Goal: Task Accomplishment & Management: Manage account settings

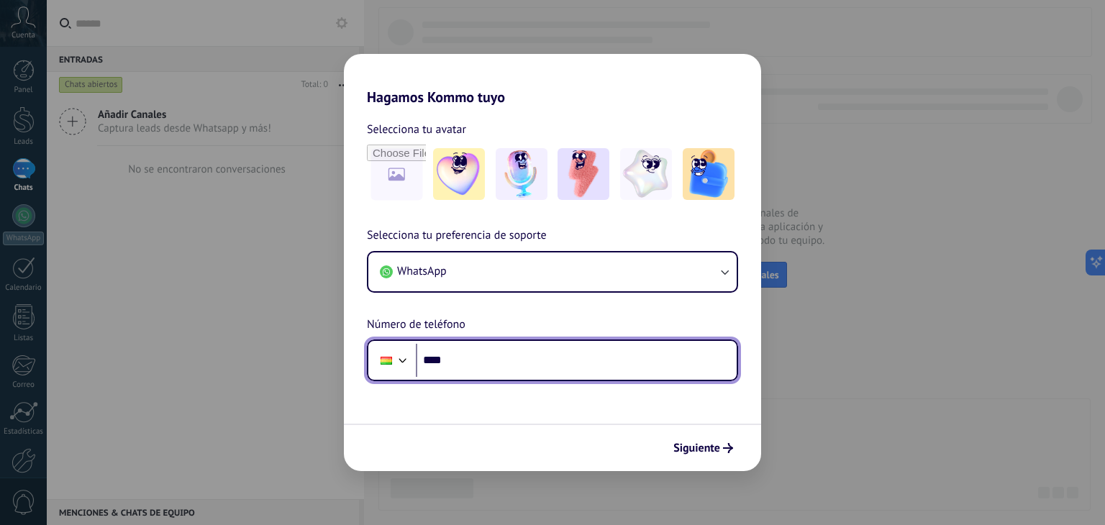
click at [526, 371] on input "****" at bounding box center [576, 360] width 321 height 33
type input "**********"
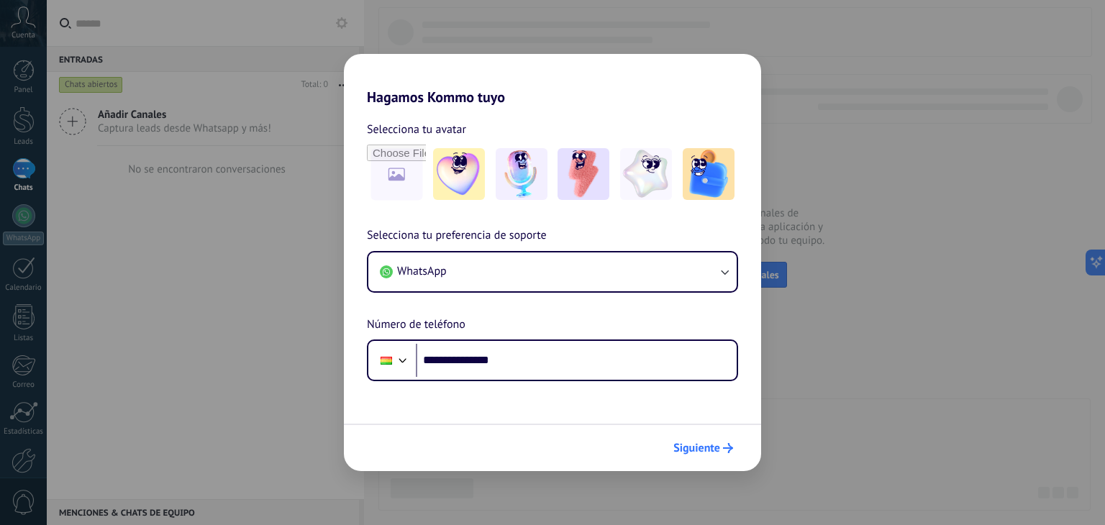
click at [693, 445] on span "Siguiente" at bounding box center [696, 448] width 47 height 10
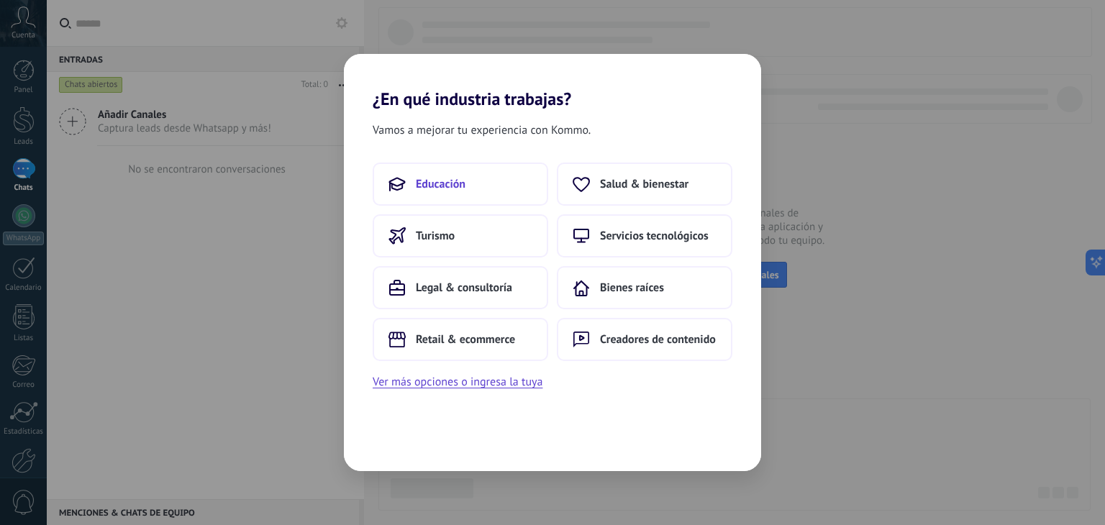
click at [475, 190] on button "Educación" at bounding box center [460, 184] width 175 height 43
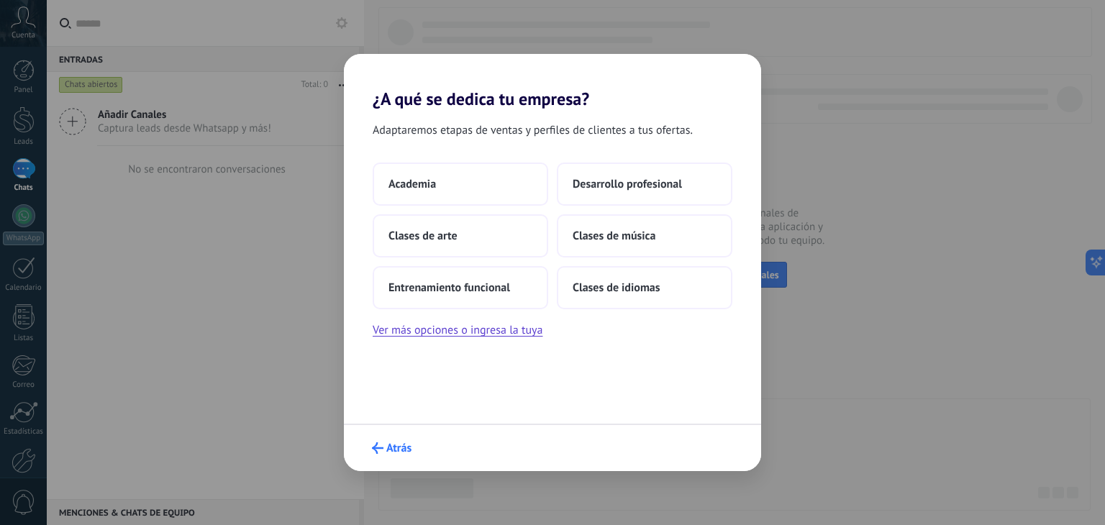
click at [401, 443] on span "Atrás" at bounding box center [398, 448] width 25 height 10
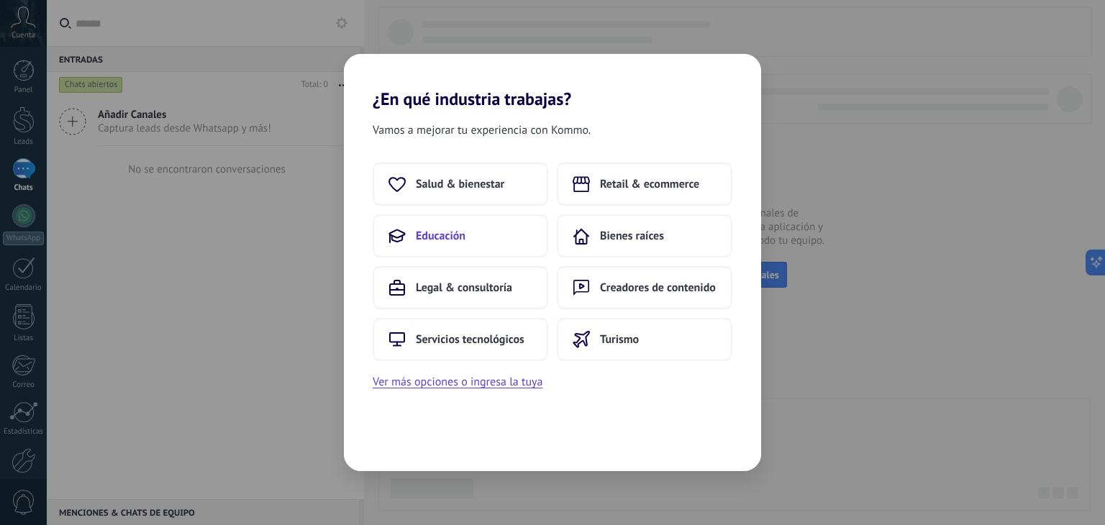
click at [465, 231] on span "Educación" at bounding box center [441, 236] width 50 height 14
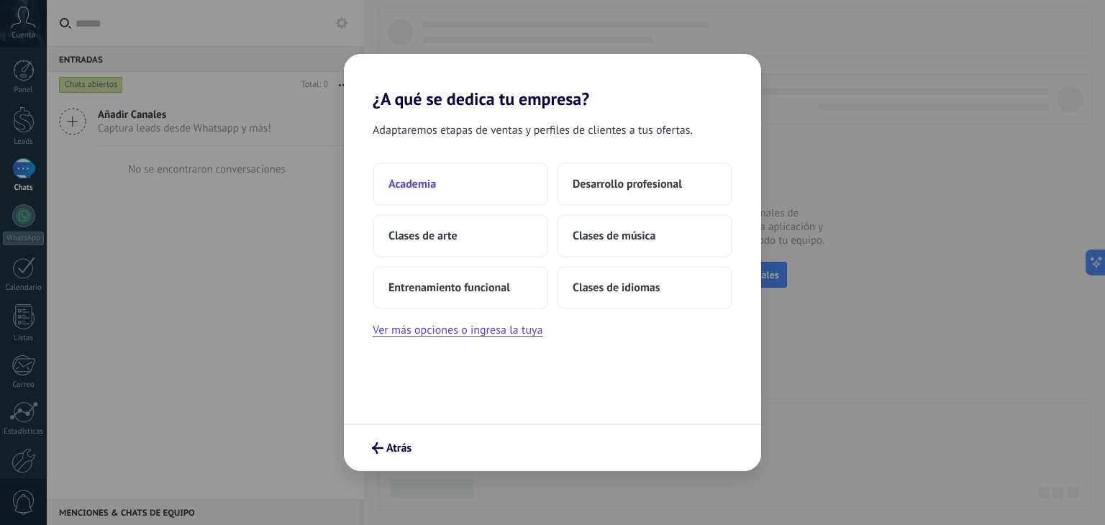
click at [465, 170] on button "Academia" at bounding box center [460, 184] width 175 height 43
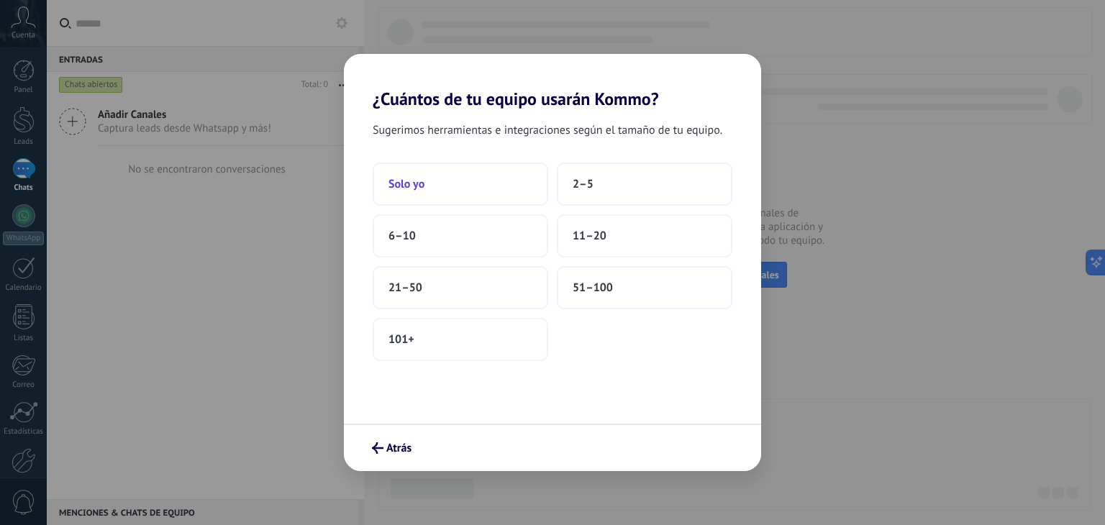
click at [498, 193] on button "Solo yo" at bounding box center [460, 184] width 175 height 43
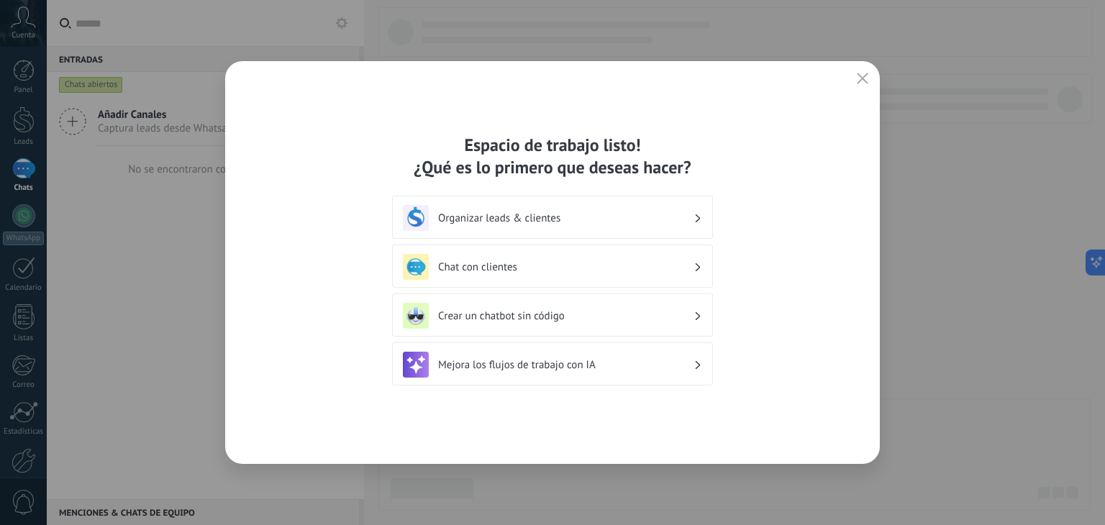
click at [611, 208] on div "Organizar leads & clientes" at bounding box center [552, 218] width 299 height 26
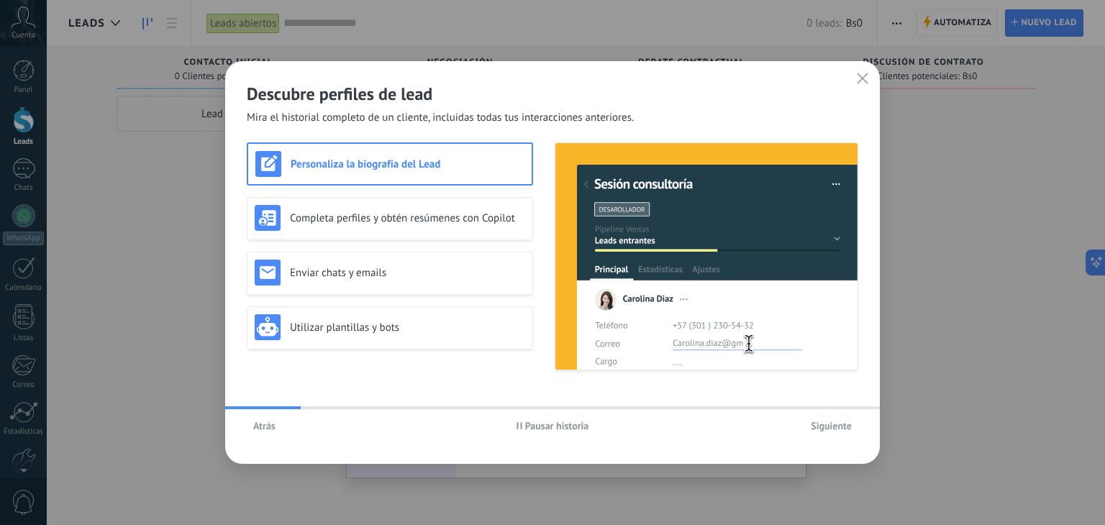
click at [273, 429] on span "Atrás" at bounding box center [264, 426] width 22 height 10
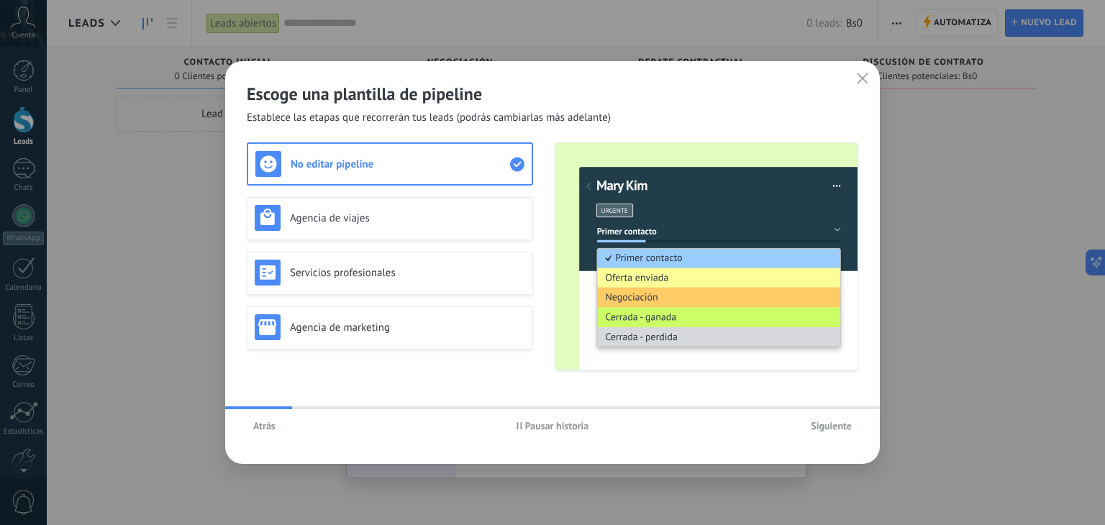
click at [273, 429] on span "Atrás" at bounding box center [264, 426] width 22 height 10
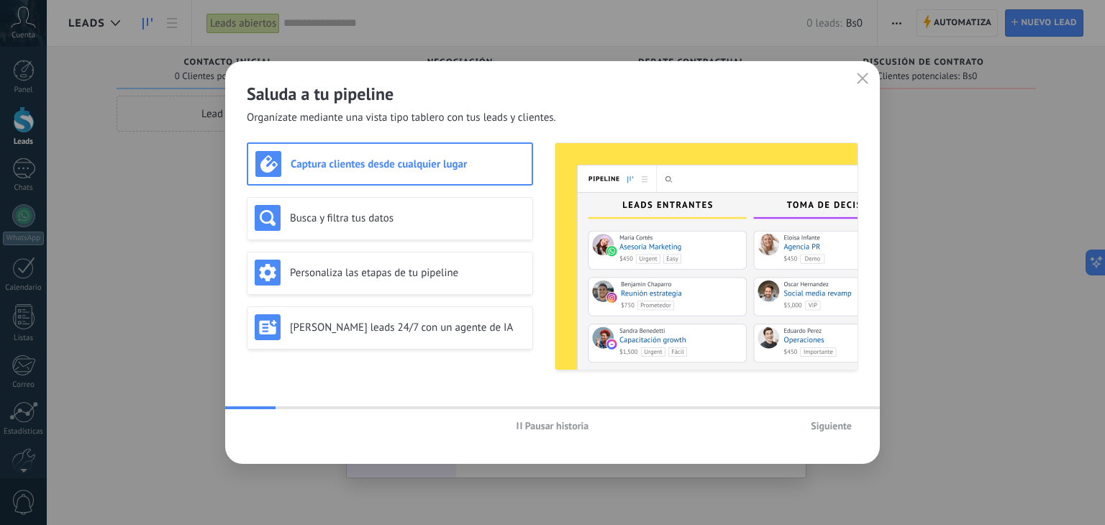
click at [273, 429] on div "Pausar historia Siguiente" at bounding box center [552, 425] width 654 height 33
click at [864, 78] on icon "button" at bounding box center [863, 79] width 12 height 12
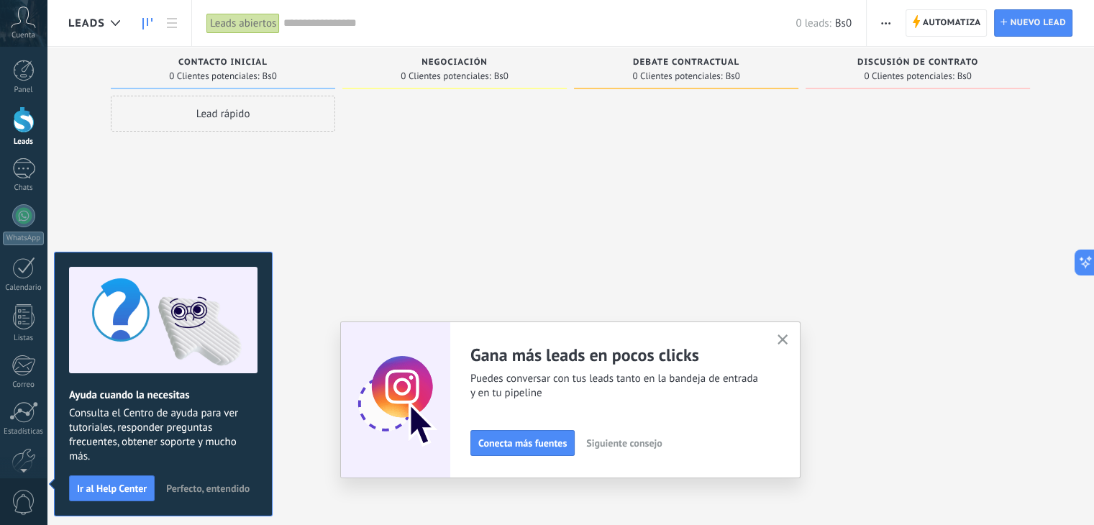
click at [781, 343] on button "button" at bounding box center [783, 340] width 18 height 19
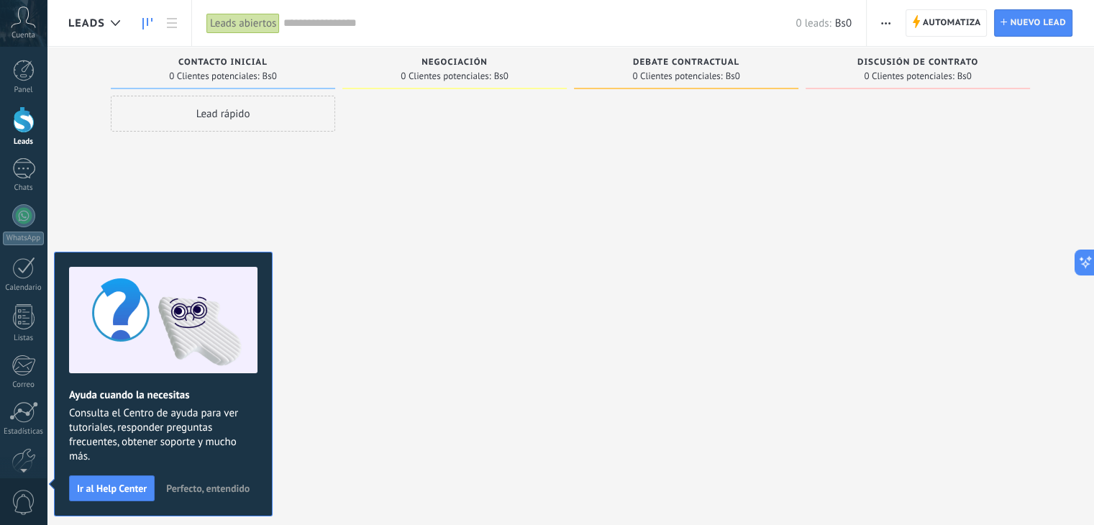
click at [222, 493] on span "Perfecto, entendido" at bounding box center [207, 488] width 83 height 10
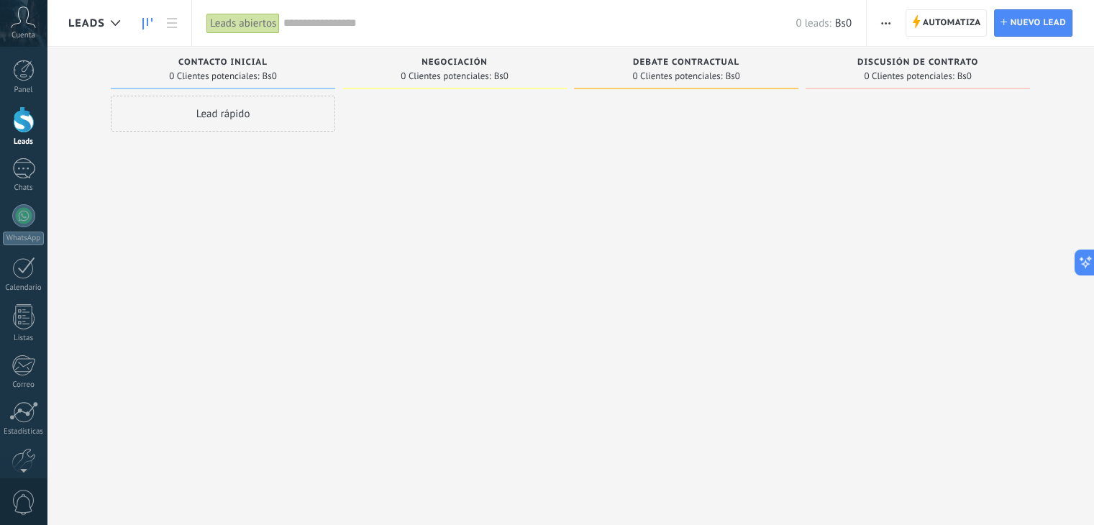
click at [846, 26] on span "Bs0" at bounding box center [843, 24] width 17 height 14
click at [667, 149] on div at bounding box center [686, 264] width 224 height 337
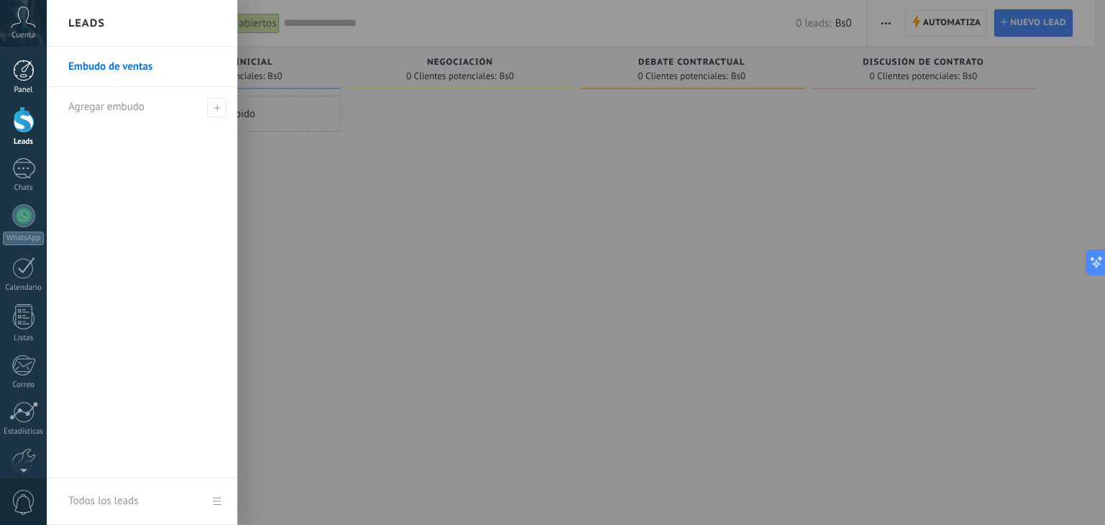
click at [14, 67] on div at bounding box center [24, 71] width 22 height 22
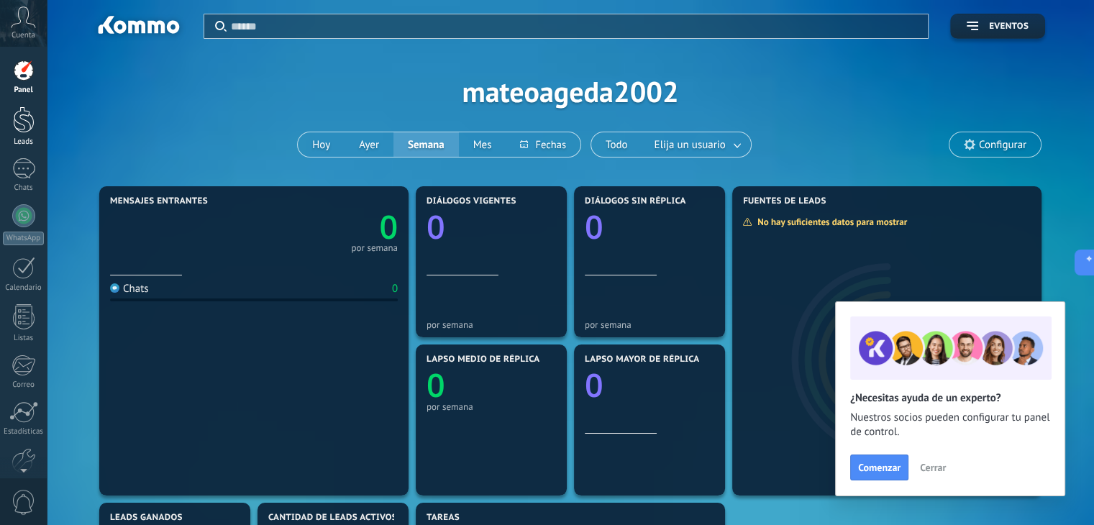
click at [38, 141] on div "Leads" at bounding box center [24, 141] width 42 height 9
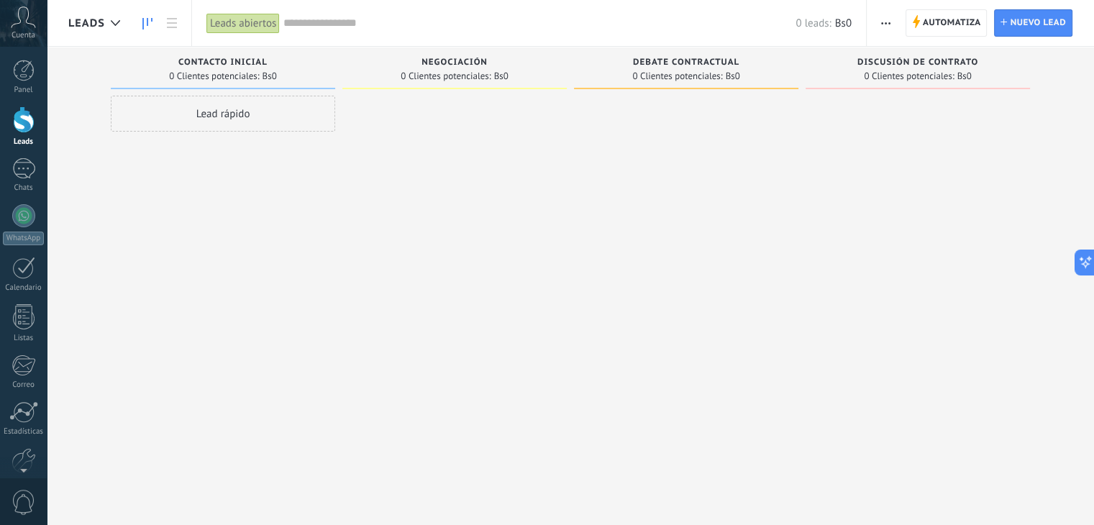
click at [892, 21] on button "button" at bounding box center [885, 22] width 21 height 27
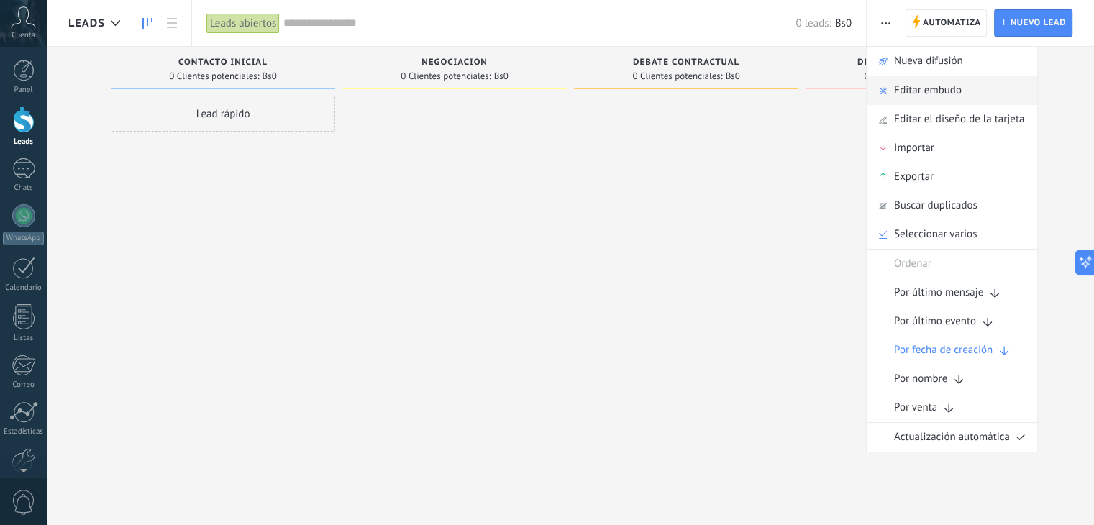
click at [915, 90] on span "Editar embudo" at bounding box center [928, 90] width 68 height 29
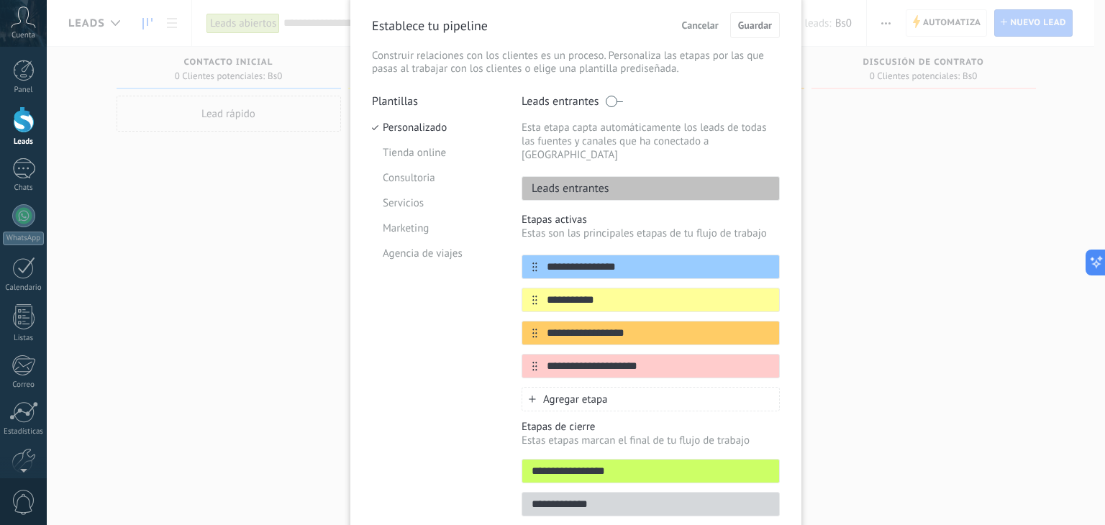
scroll to position [53, 0]
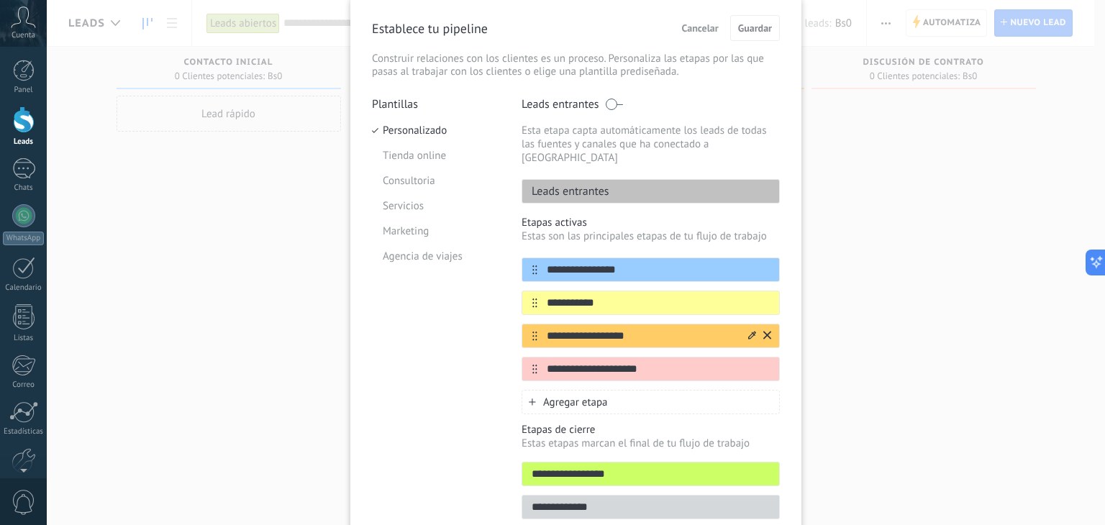
click at [650, 329] on input "**********" at bounding box center [641, 336] width 209 height 15
click at [650, 324] on div "**********" at bounding box center [650, 336] width 258 height 24
click at [643, 329] on input "**********" at bounding box center [641, 336] width 209 height 15
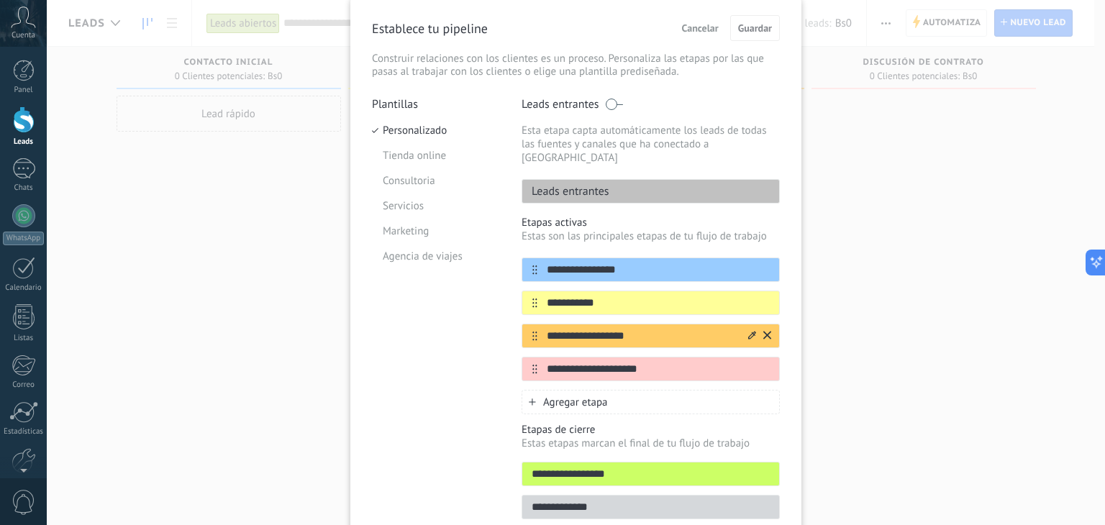
click at [643, 329] on input "**********" at bounding box center [641, 336] width 209 height 15
type input "*******"
click at [767, 357] on div at bounding box center [758, 368] width 25 height 23
click at [764, 364] on icon at bounding box center [767, 368] width 8 height 9
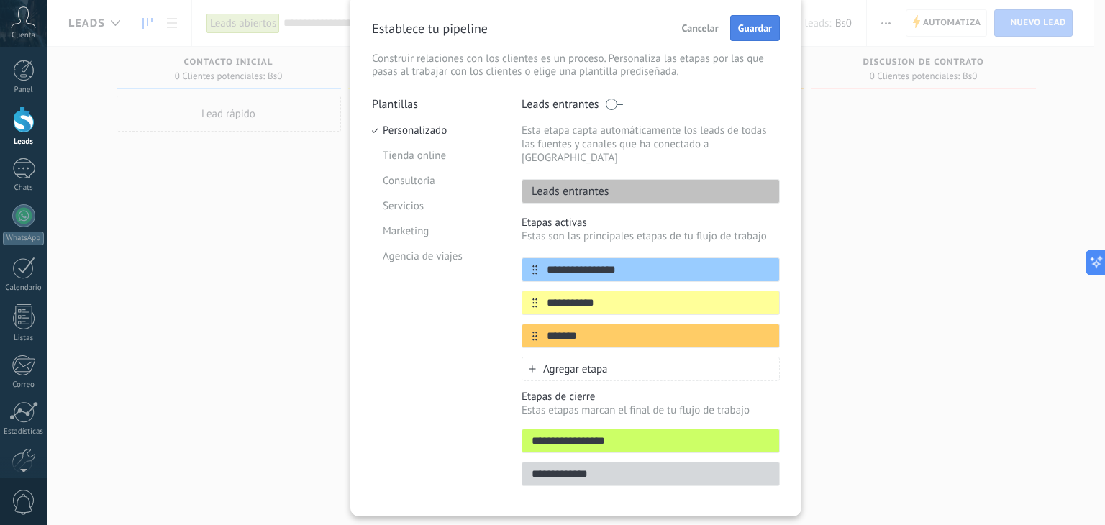
click at [738, 27] on span "Guardar" at bounding box center [755, 28] width 34 height 10
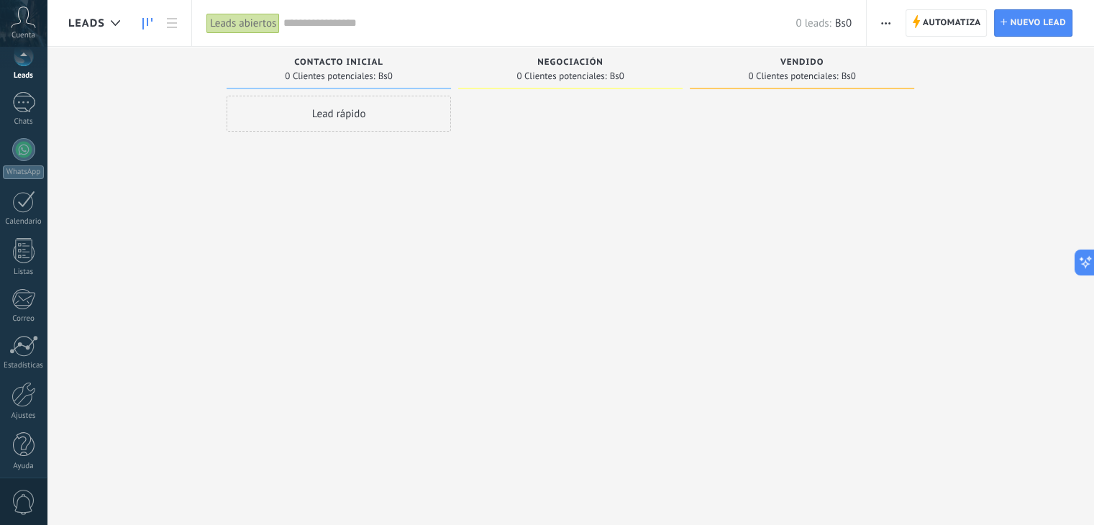
scroll to position [72, 0]
click at [20, 465] on div "© 2025 derechos reservados | Términos de uso Soporte técnico Cuenta [PERSON_NAM…" at bounding box center [23, 262] width 47 height 525
click at [19, 406] on div "Ajustes" at bounding box center [24, 410] width 42 height 9
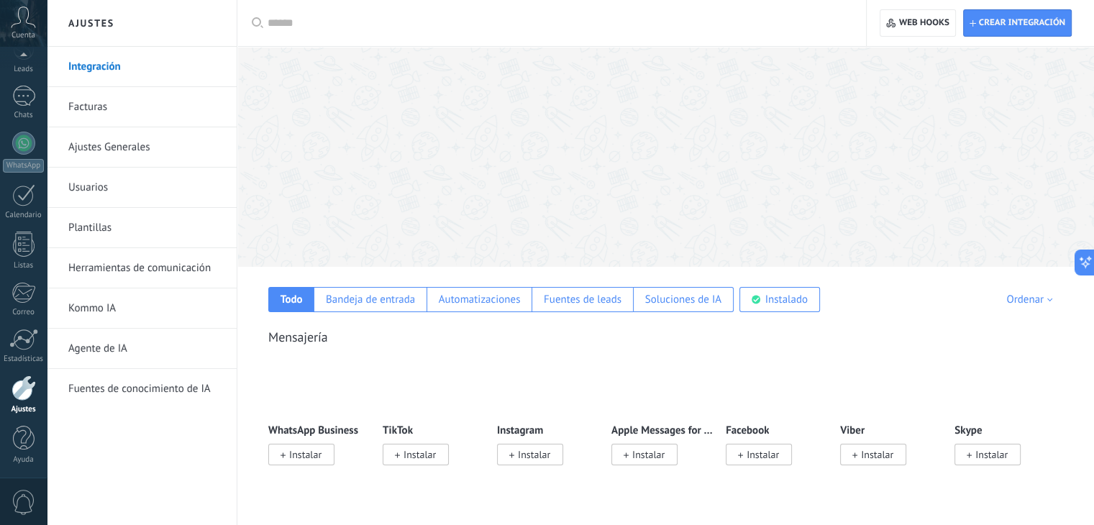
scroll to position [14, 0]
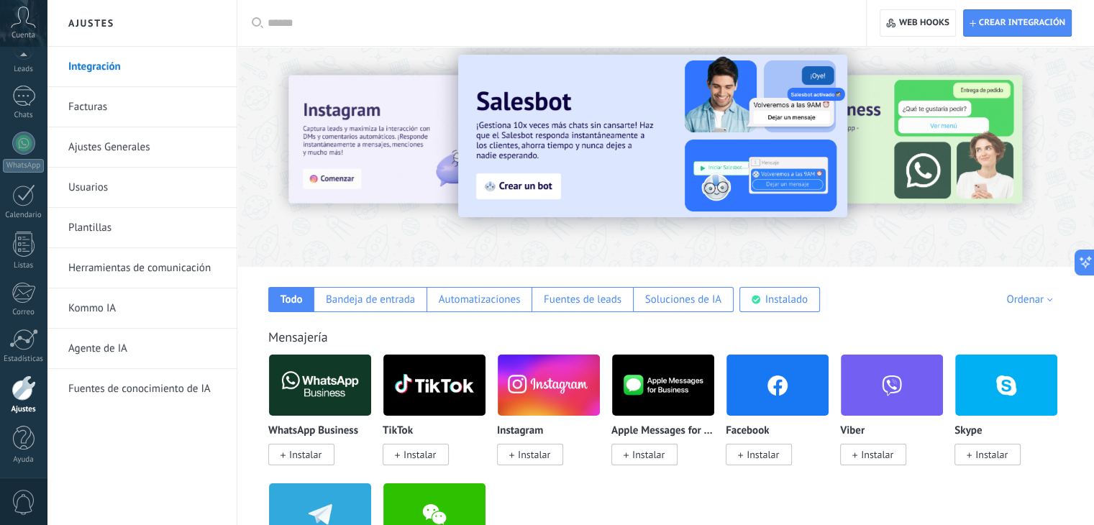
click at [302, 17] on input "text" at bounding box center [557, 23] width 578 height 15
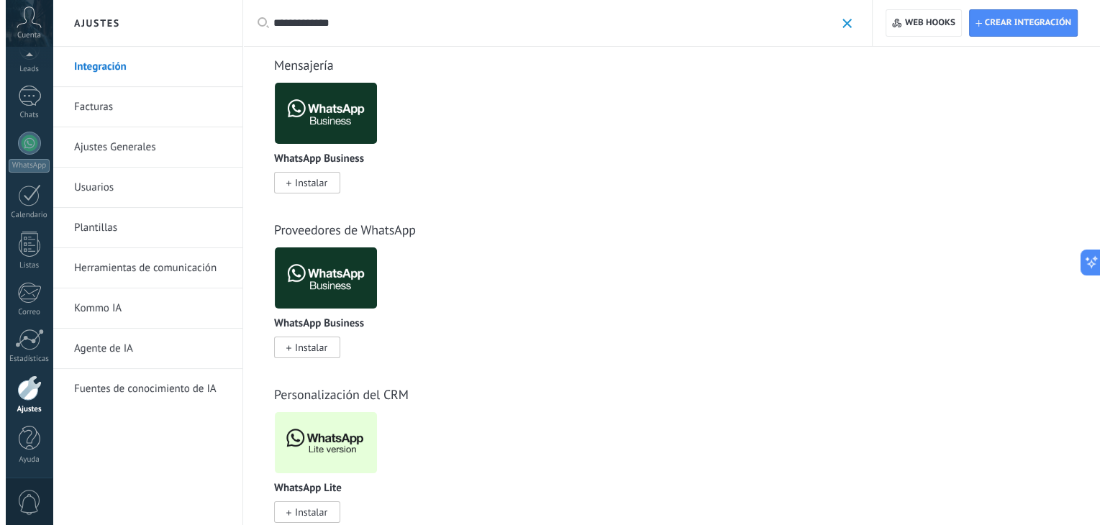
scroll to position [54, 0]
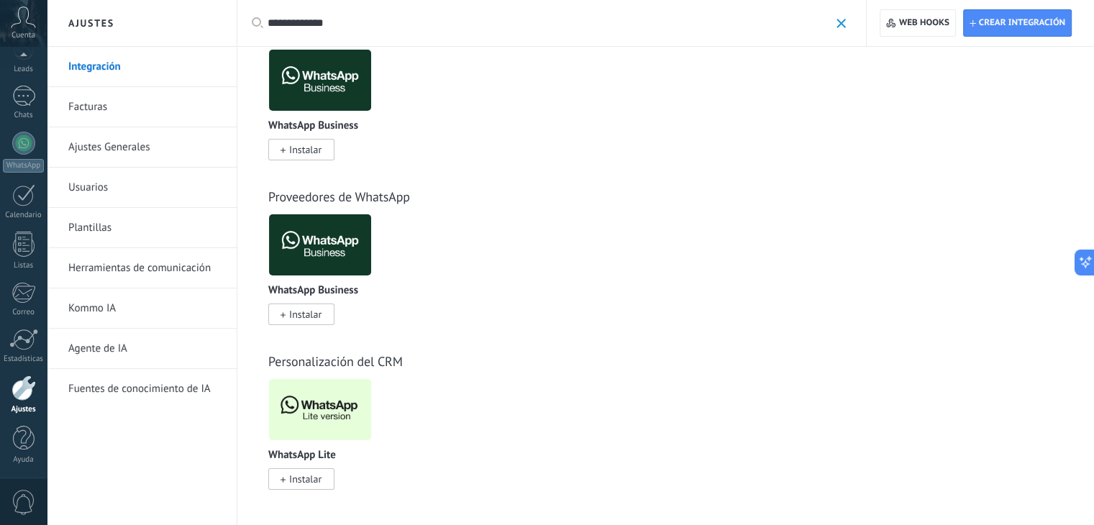
type input "**********"
click at [311, 483] on span "Instalar" at bounding box center [305, 478] width 32 height 13
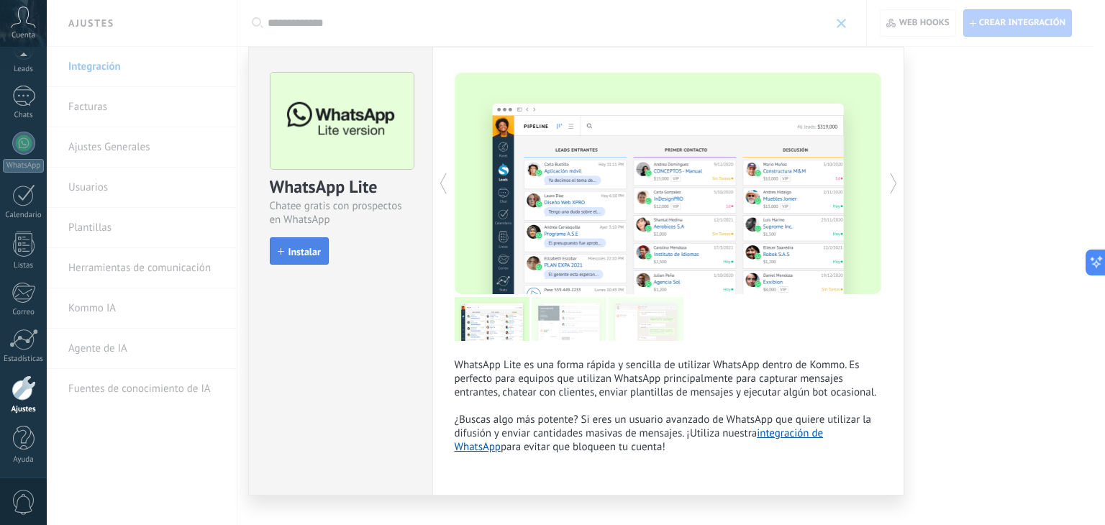
click at [319, 242] on button "Instalar" at bounding box center [299, 250] width 59 height 27
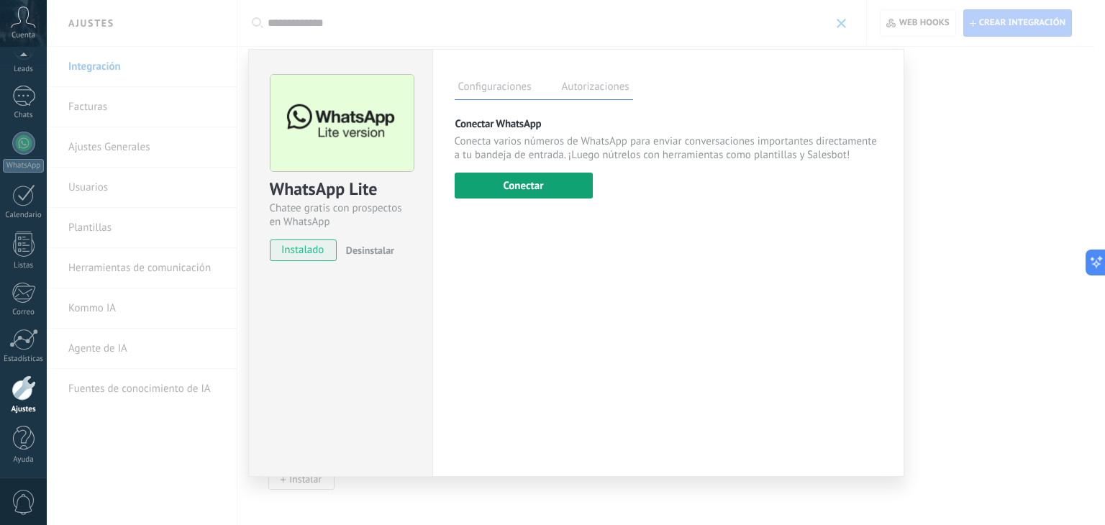
click at [552, 182] on button "Conectar" at bounding box center [524, 186] width 138 height 26
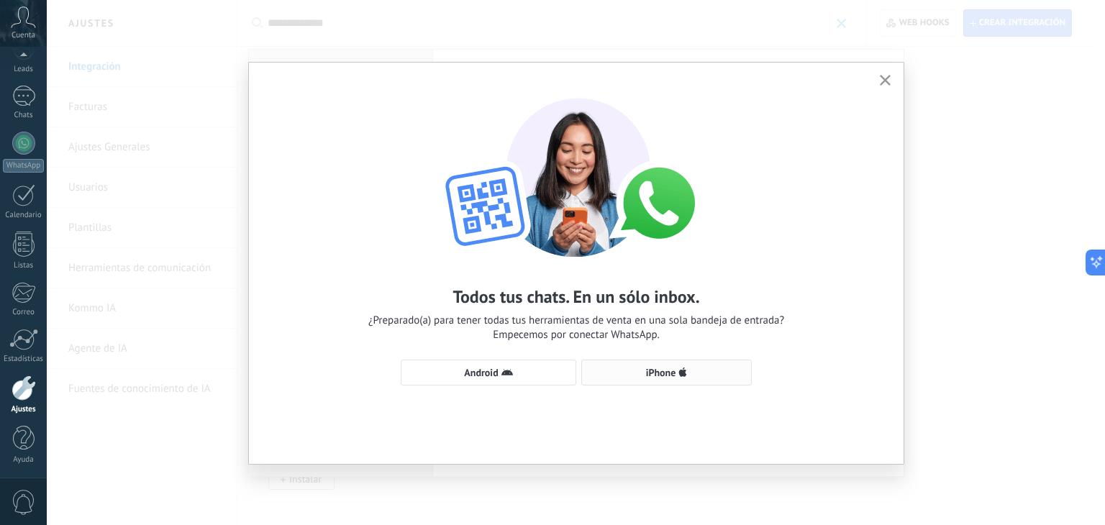
click at [692, 365] on button "iPhone" at bounding box center [666, 373] width 170 height 26
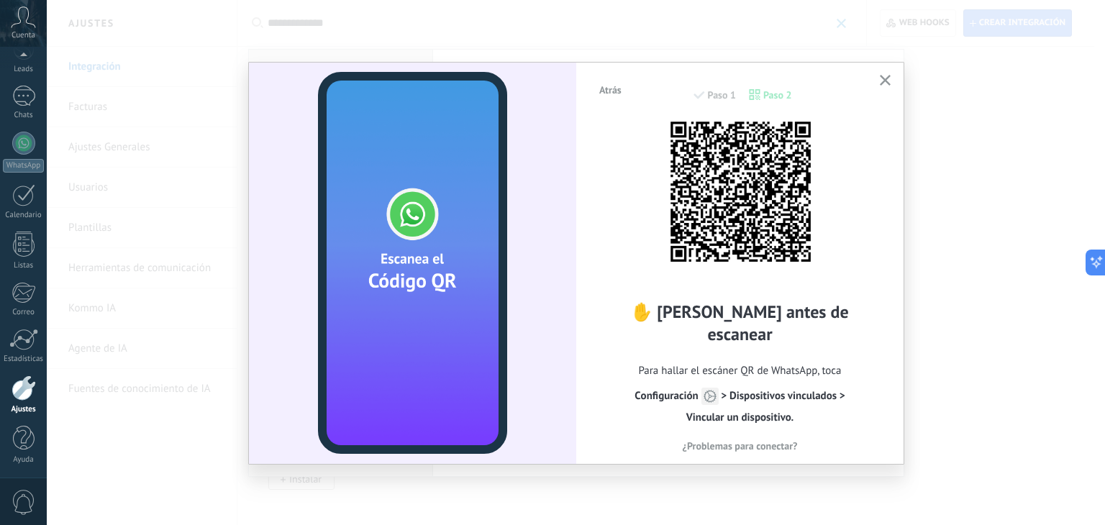
click at [741, 441] on span "¿Problemas para conectar?" at bounding box center [739, 446] width 115 height 10
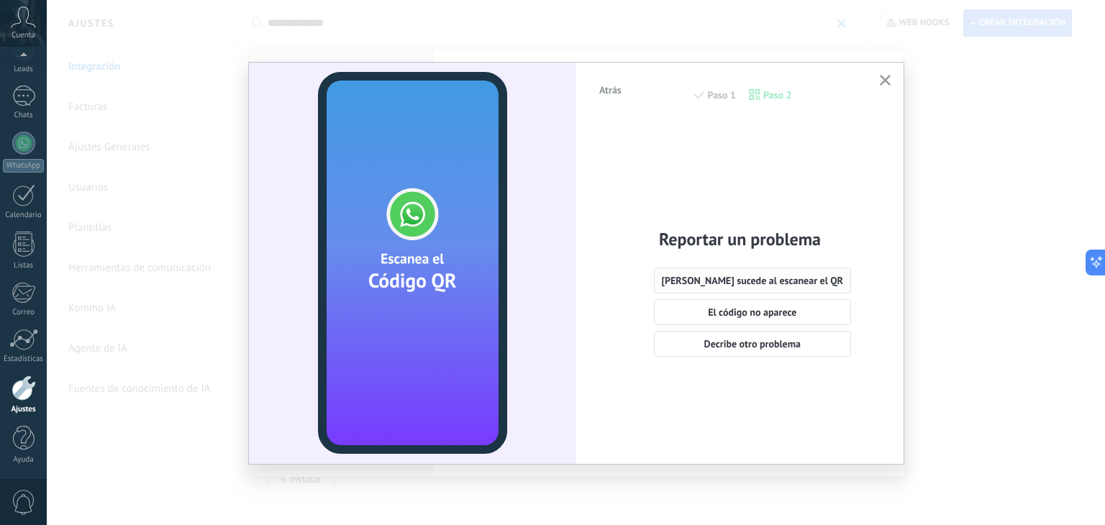
click at [765, 275] on span "[PERSON_NAME] sucede al escanear el QR" at bounding box center [753, 280] width 182 height 10
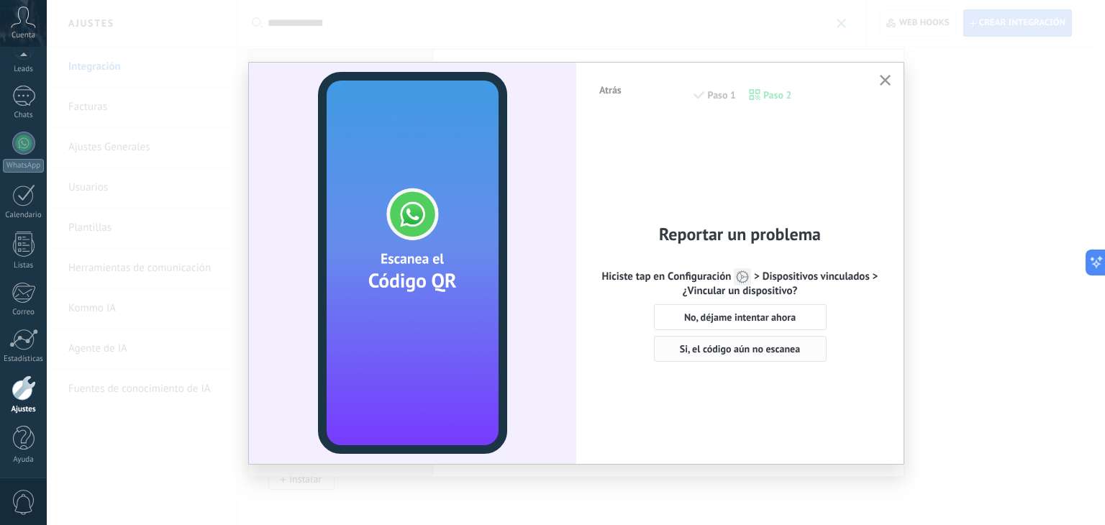
click at [775, 346] on span "Si, el código aún no escanea" at bounding box center [740, 349] width 120 height 10
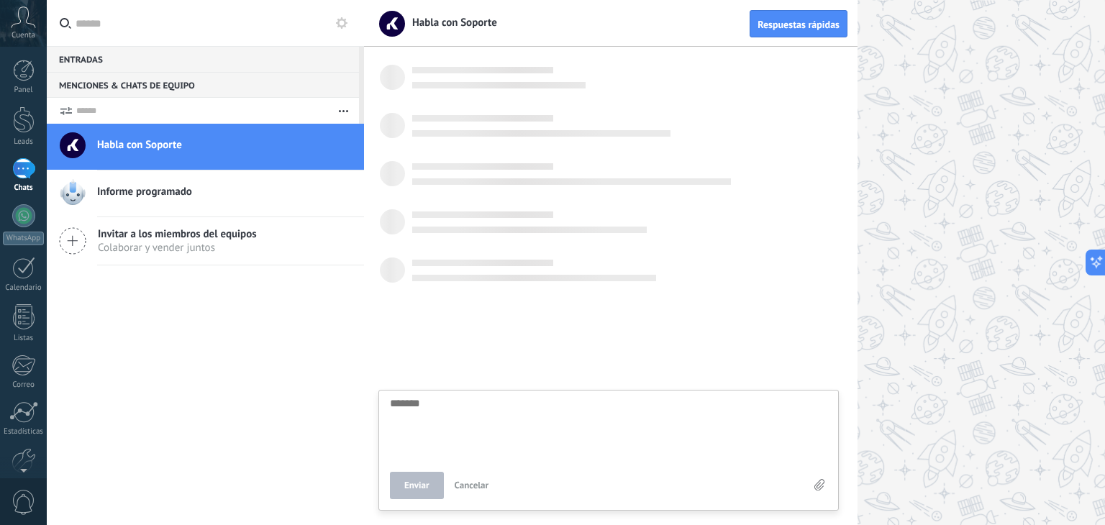
scroll to position [14, 0]
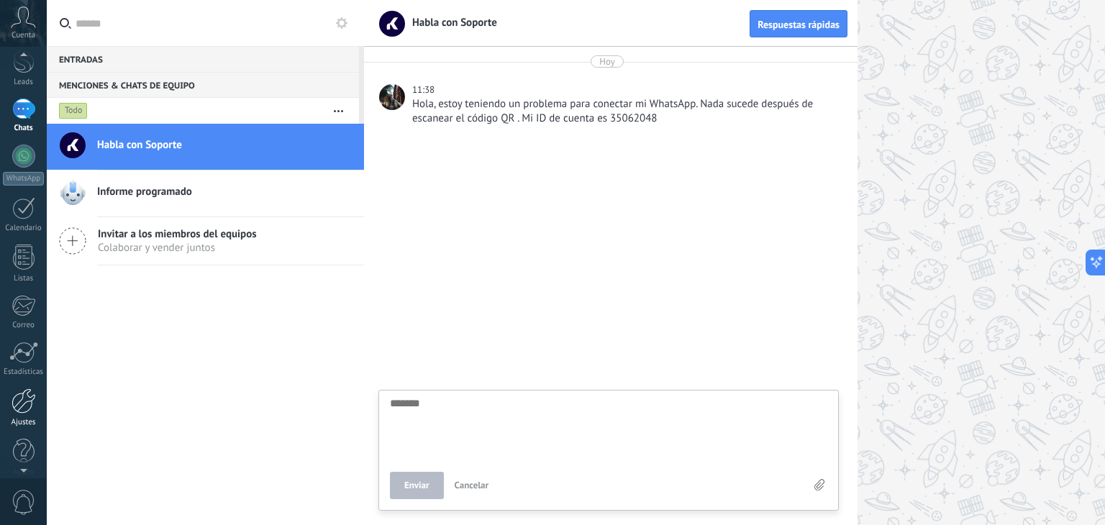
click at [14, 388] on div at bounding box center [24, 400] width 24 height 25
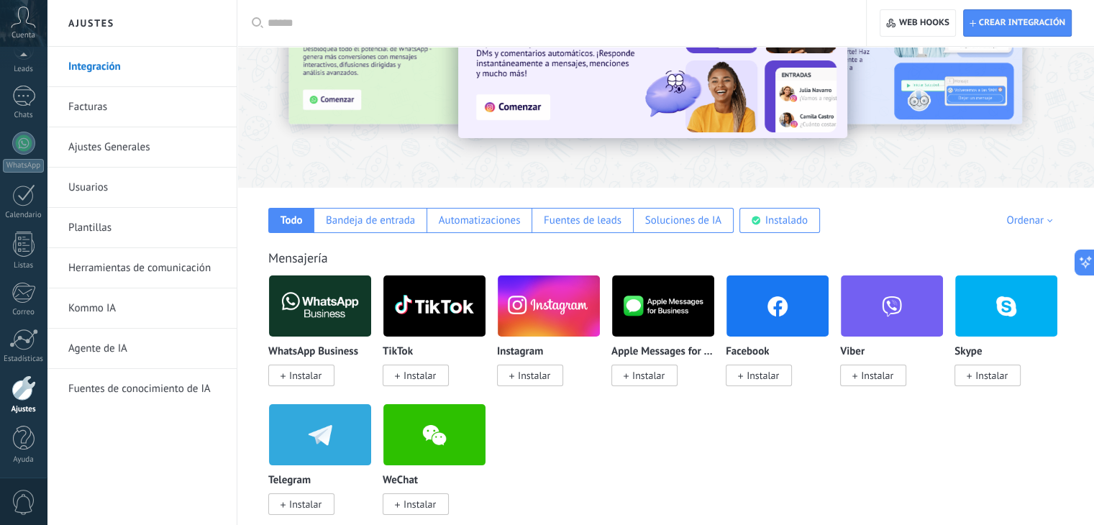
scroll to position [95, 0]
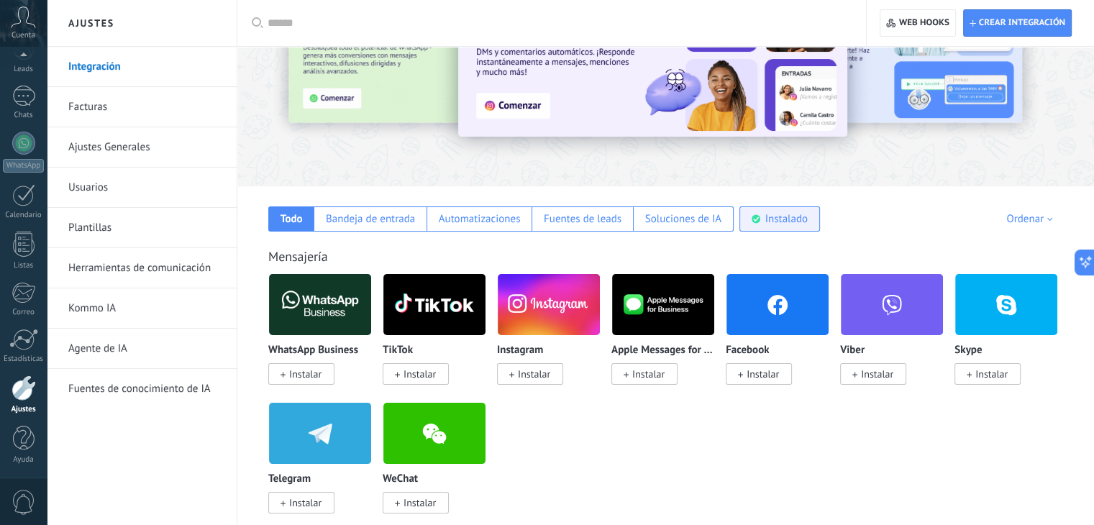
click at [788, 227] on div "Instalado" at bounding box center [779, 218] width 81 height 25
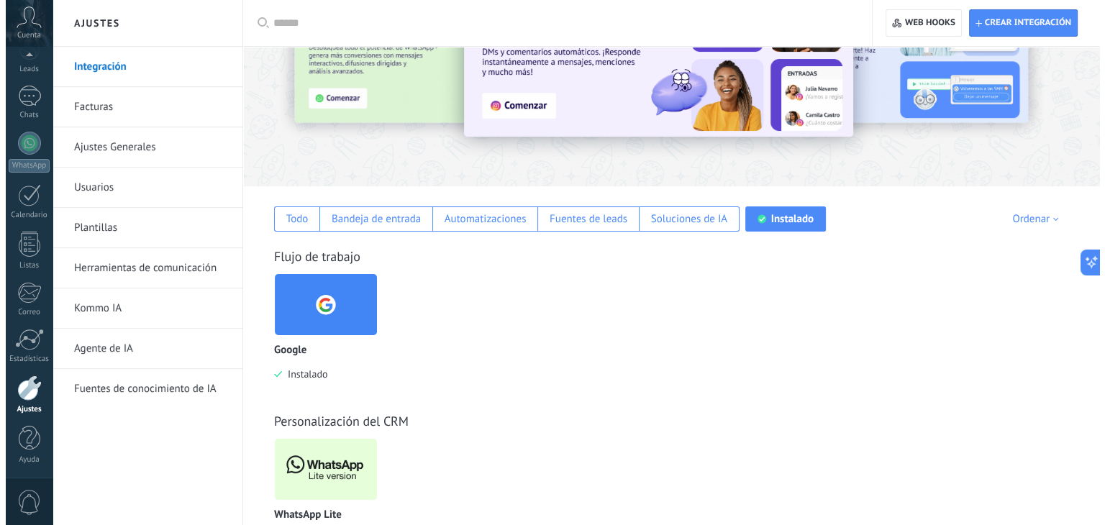
scroll to position [155, 0]
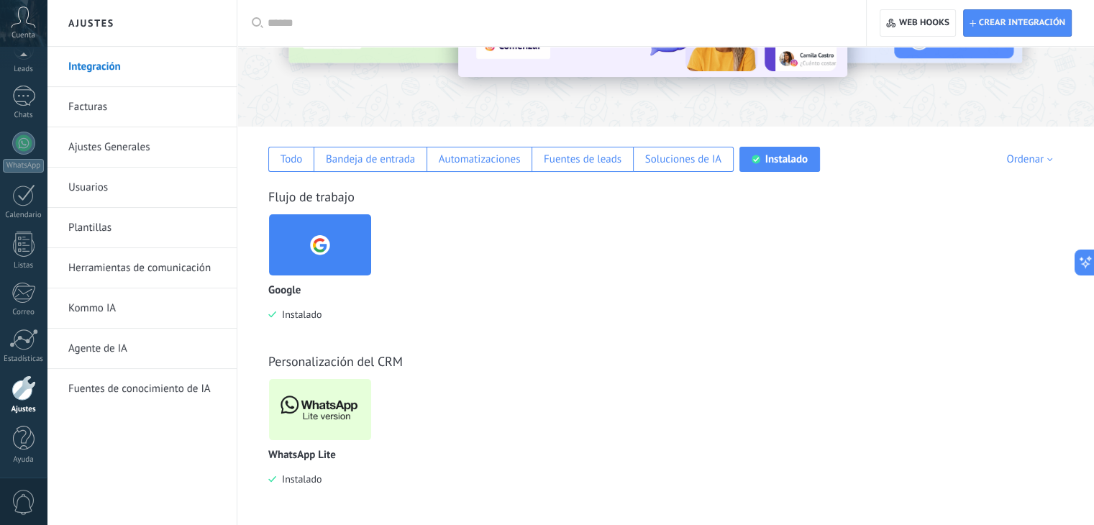
click at [329, 407] on img at bounding box center [320, 410] width 102 height 70
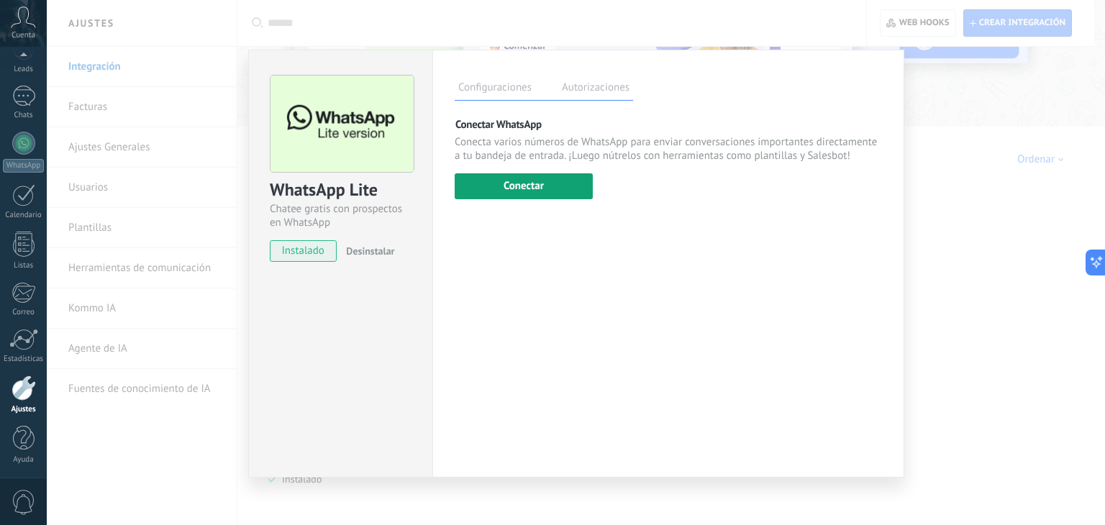
click at [554, 187] on button "Conectar" at bounding box center [524, 186] width 138 height 26
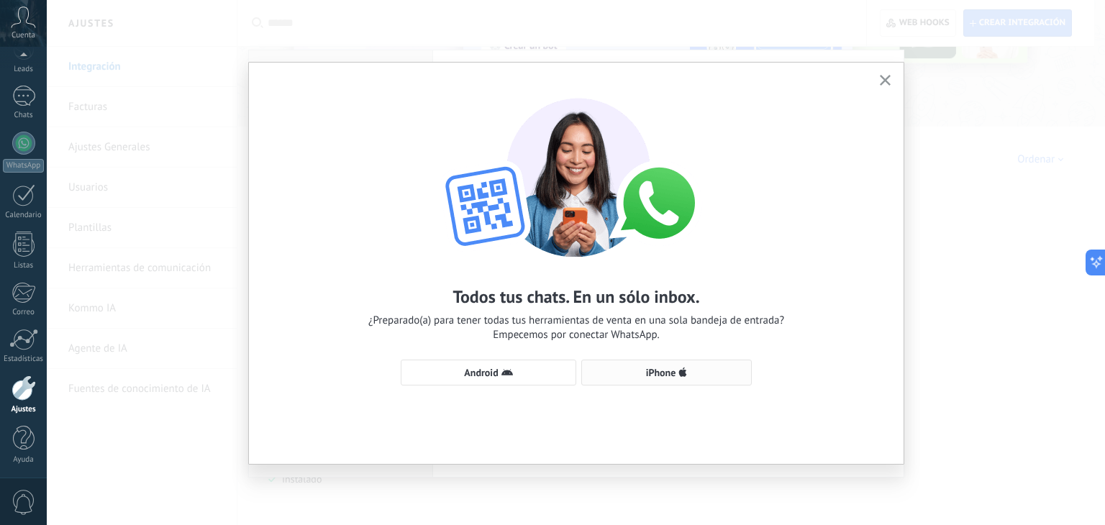
click at [665, 383] on button "iPhone" at bounding box center [666, 373] width 170 height 26
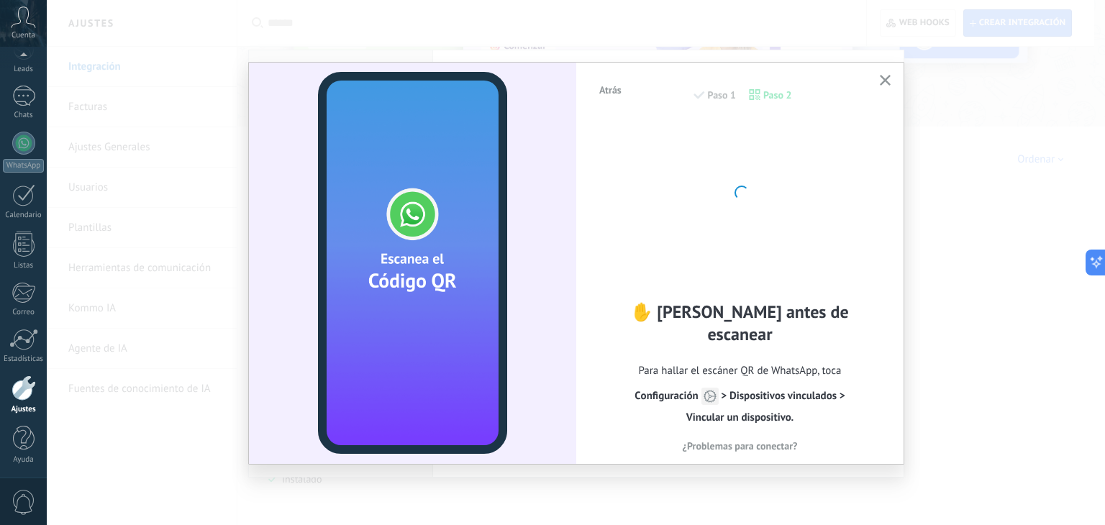
click at [886, 79] on use "button" at bounding box center [885, 80] width 11 height 11
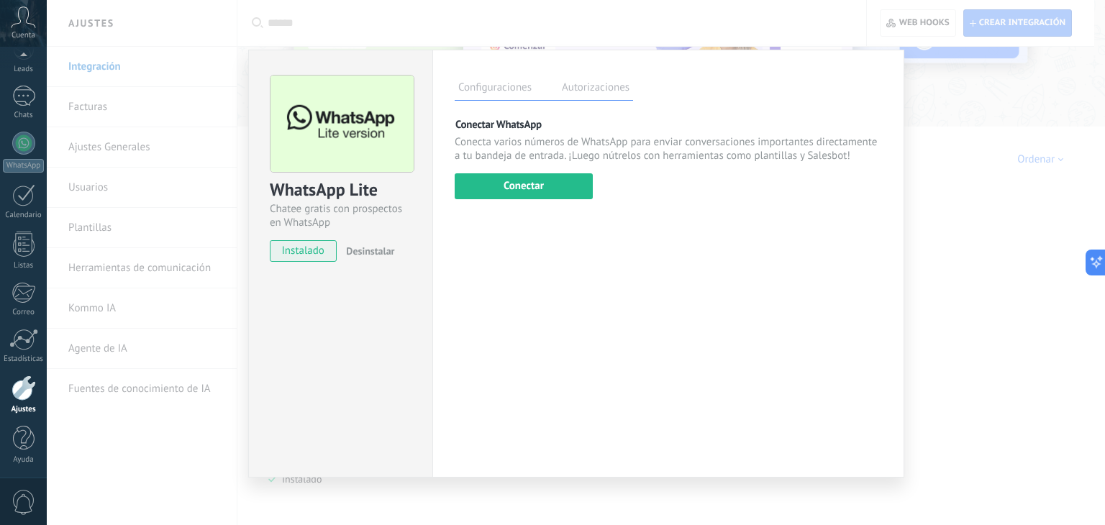
click at [591, 96] on label "Autorizaciones" at bounding box center [595, 89] width 75 height 21
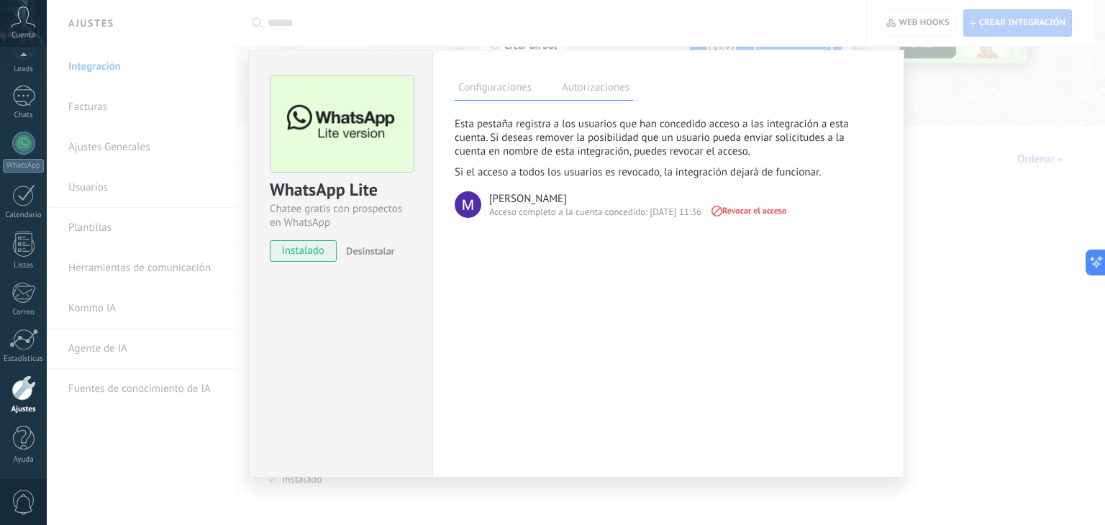
click at [494, 96] on label "Configuraciones" at bounding box center [495, 89] width 81 height 21
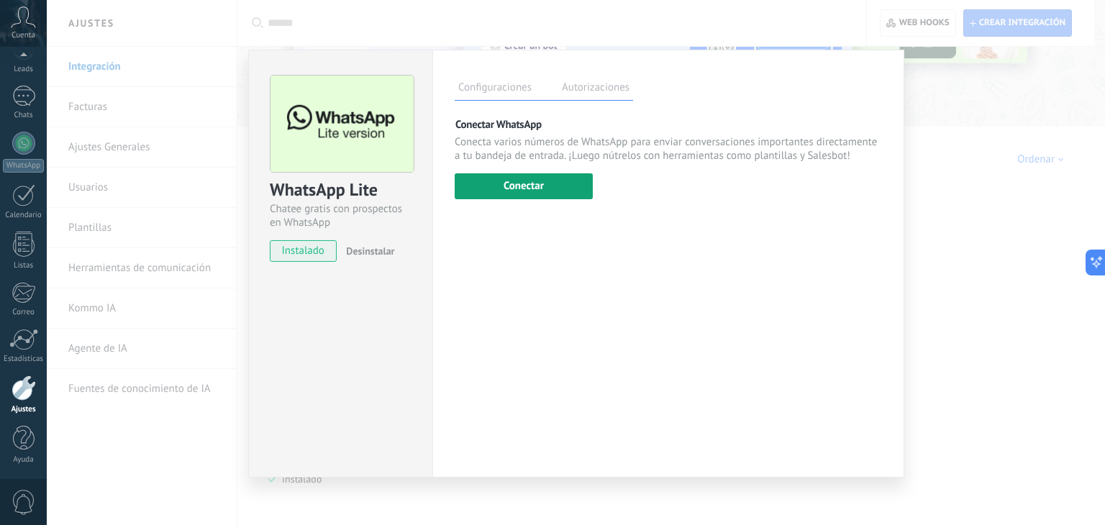
click at [547, 182] on button "Conectar" at bounding box center [524, 186] width 138 height 26
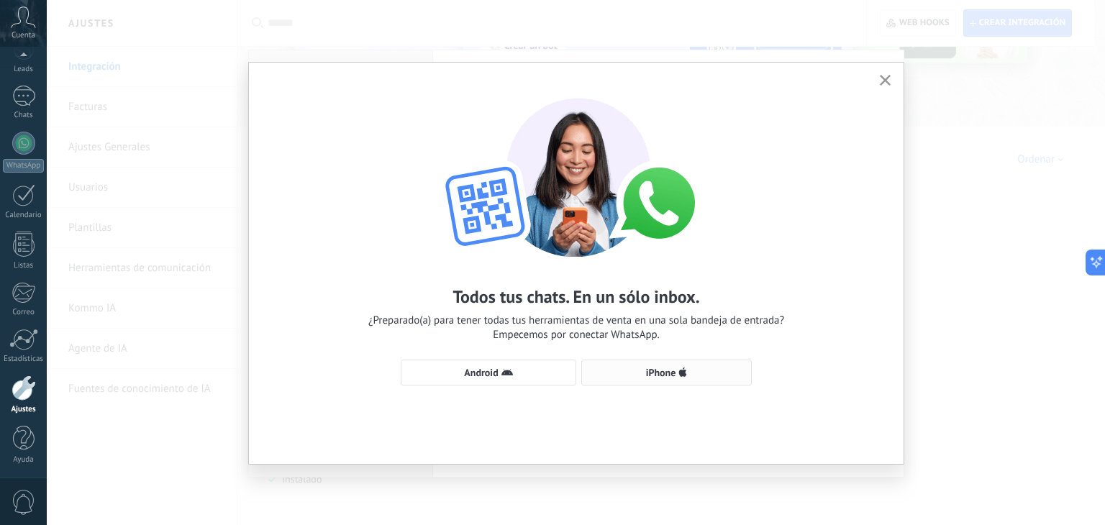
click at [671, 383] on button "iPhone" at bounding box center [666, 373] width 170 height 26
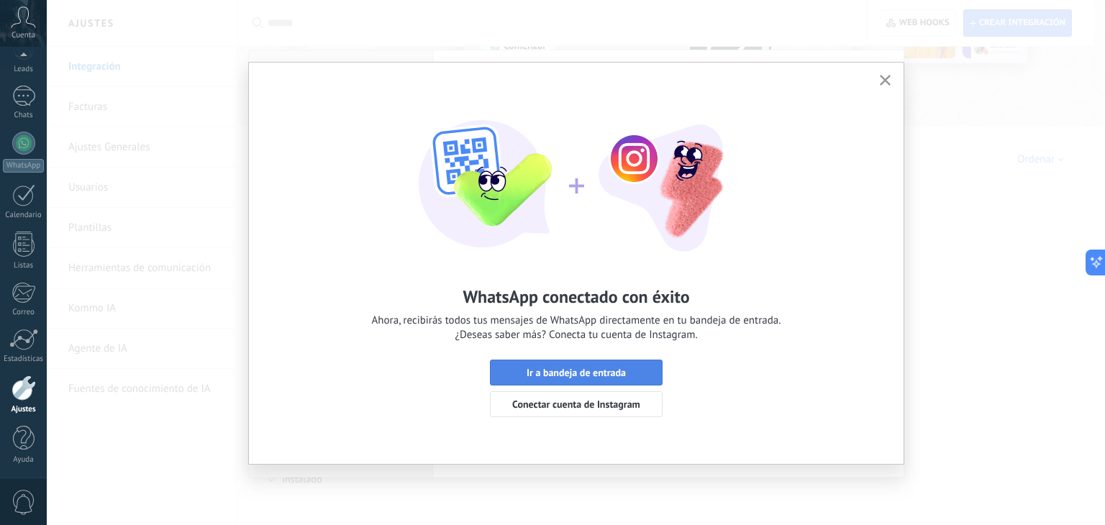
click at [624, 378] on span "Ir a bandeja de entrada" at bounding box center [575, 372] width 99 height 10
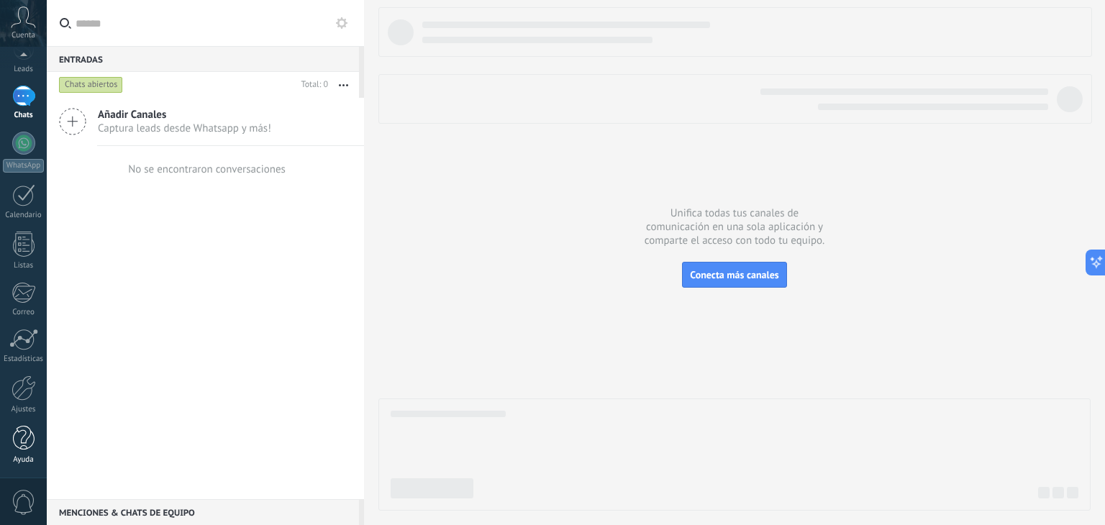
scroll to position [72, 0]
click at [25, 406] on div "Ajustes" at bounding box center [24, 410] width 42 height 9
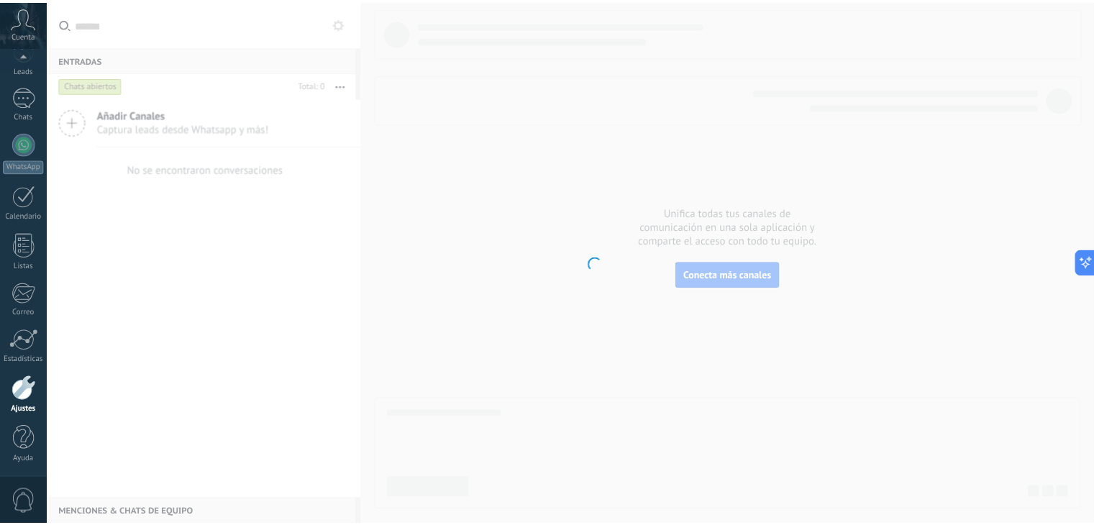
scroll to position [73, 0]
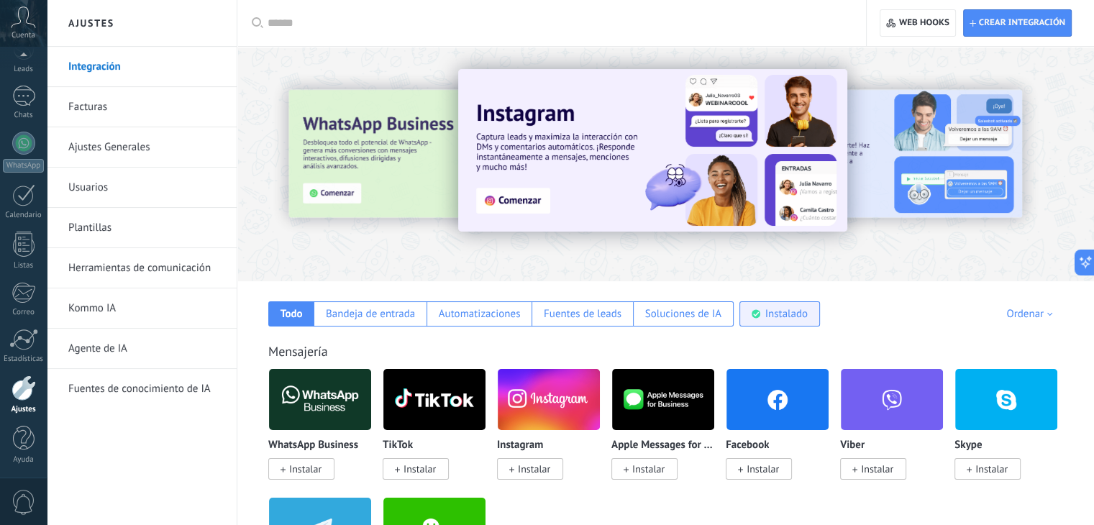
click at [784, 317] on div "Instalado" at bounding box center [786, 314] width 42 height 14
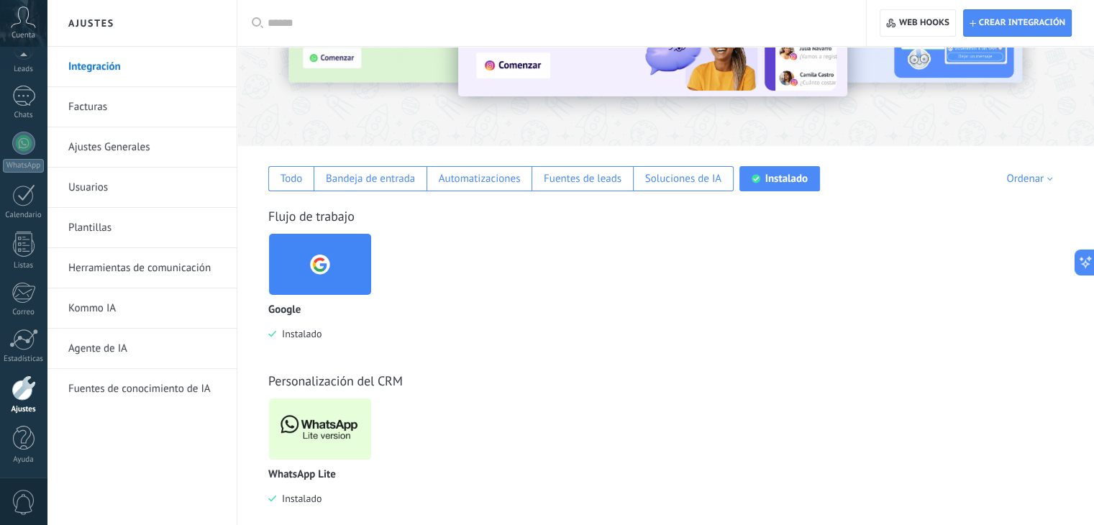
scroll to position [155, 0]
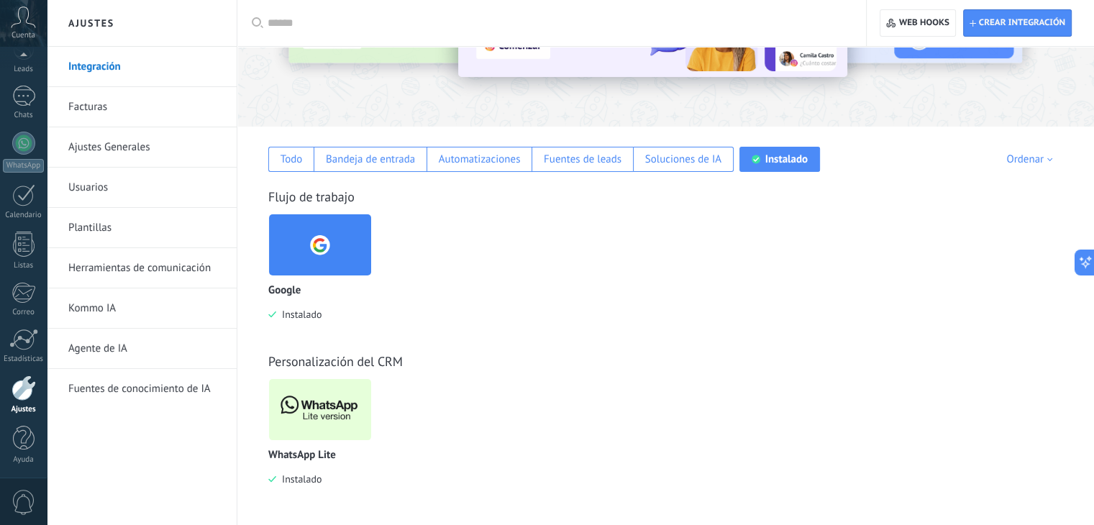
click at [371, 426] on div at bounding box center [320, 409] width 104 height 63
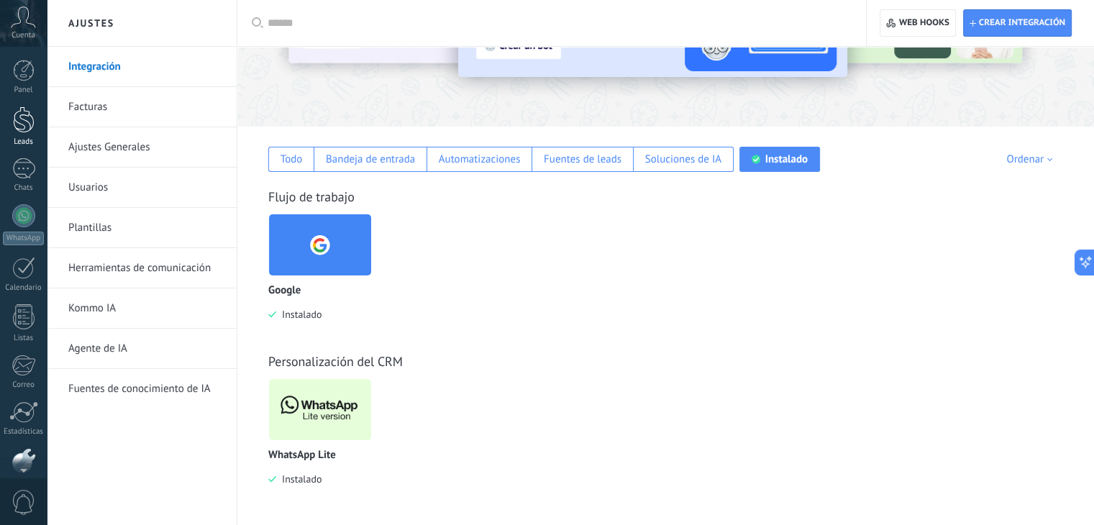
click at [44, 116] on link "Leads" at bounding box center [23, 126] width 47 height 40
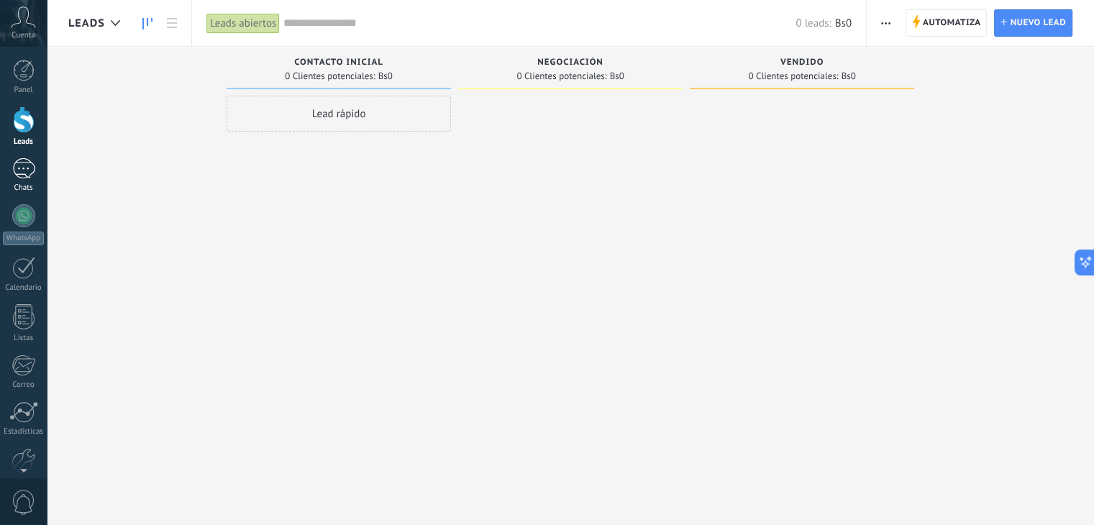
click at [17, 175] on div at bounding box center [23, 168] width 23 height 21
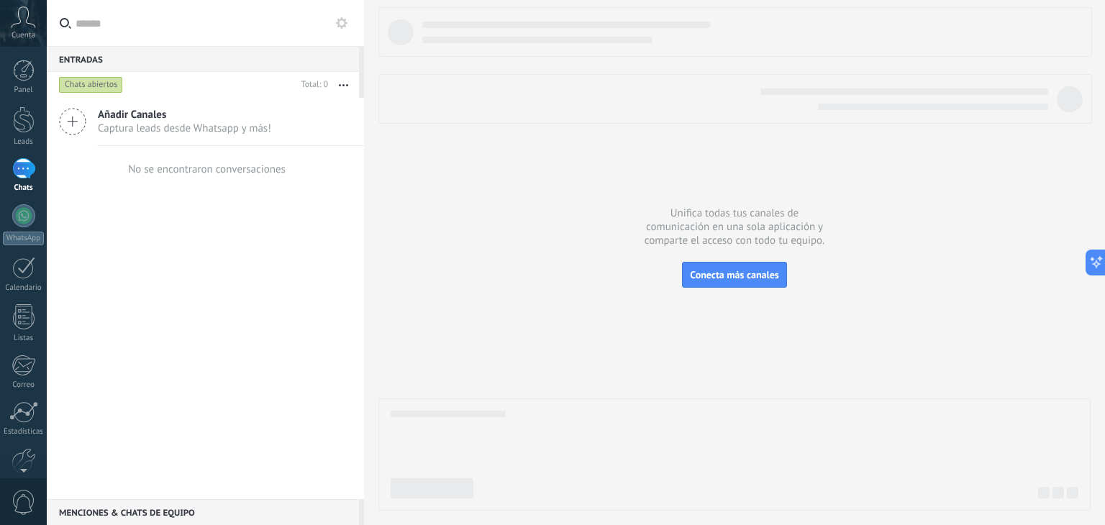
click at [190, 133] on span "Captura leads desde Whatsapp y más!" at bounding box center [184, 129] width 173 height 14
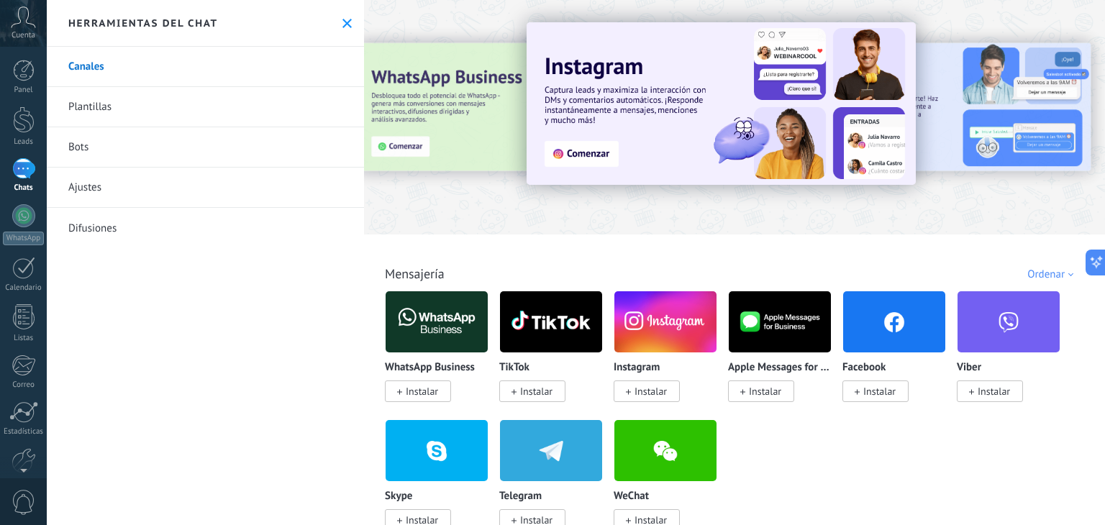
click at [342, 25] on icon at bounding box center [346, 23] width 9 height 9
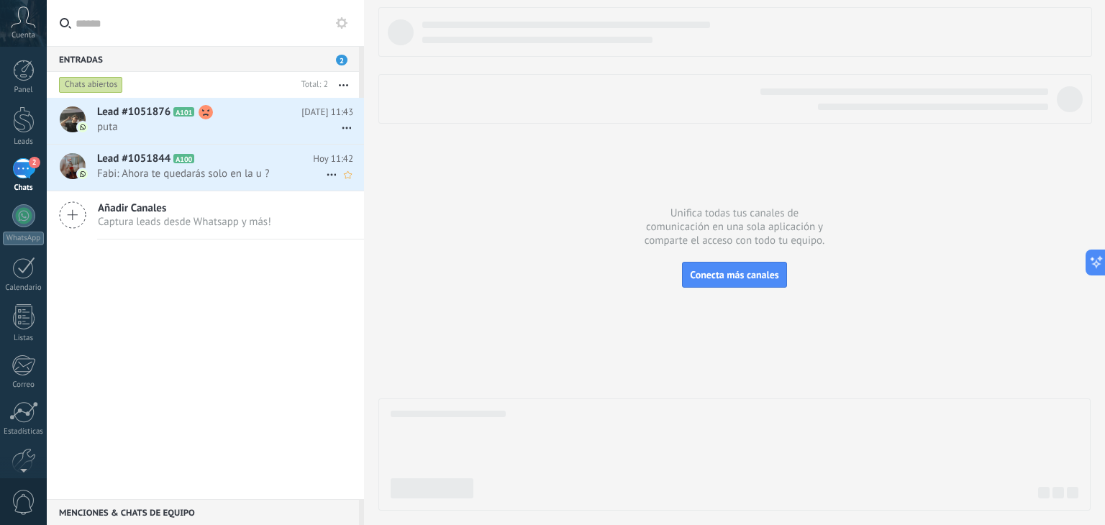
click at [252, 180] on span "Fabi: Ahora te quedarás solo en la u ?" at bounding box center [211, 174] width 229 height 14
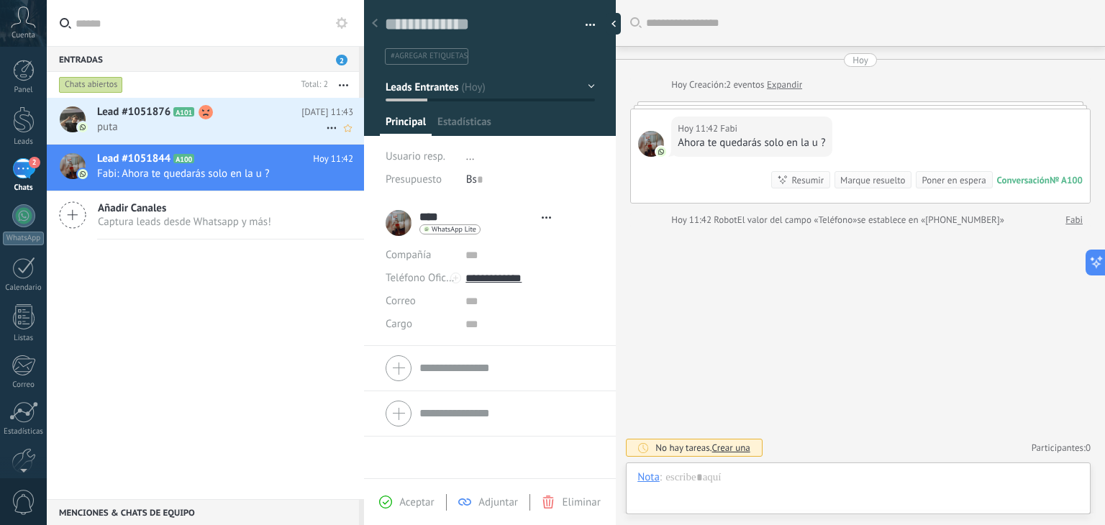
scroll to position [21, 0]
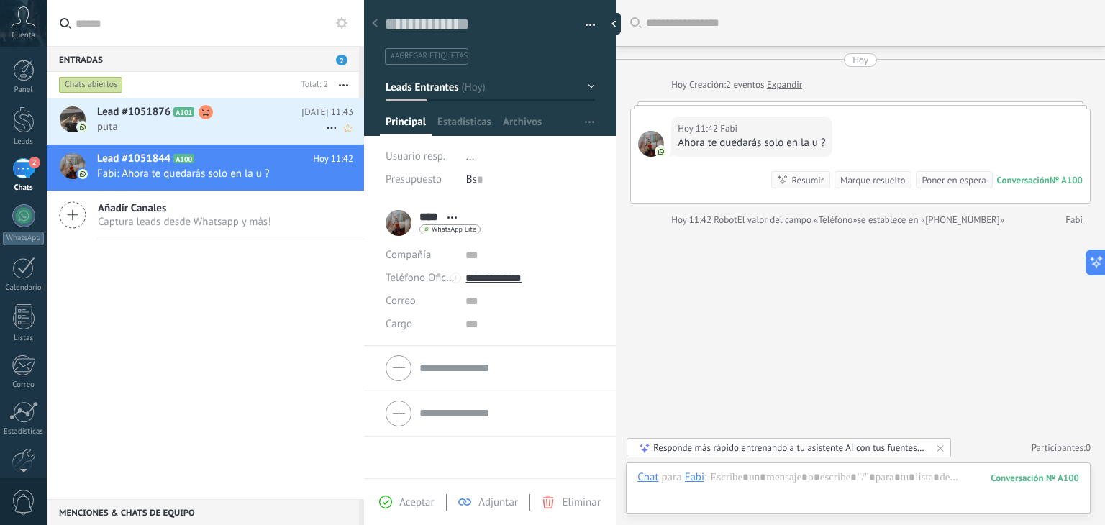
click at [224, 130] on span "puta" at bounding box center [211, 127] width 229 height 14
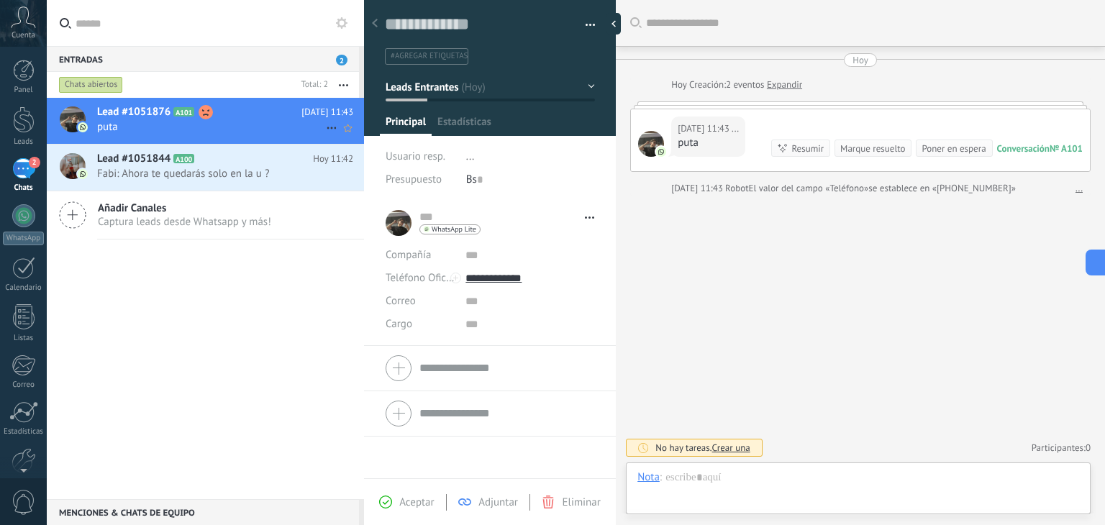
scroll to position [21, 0]
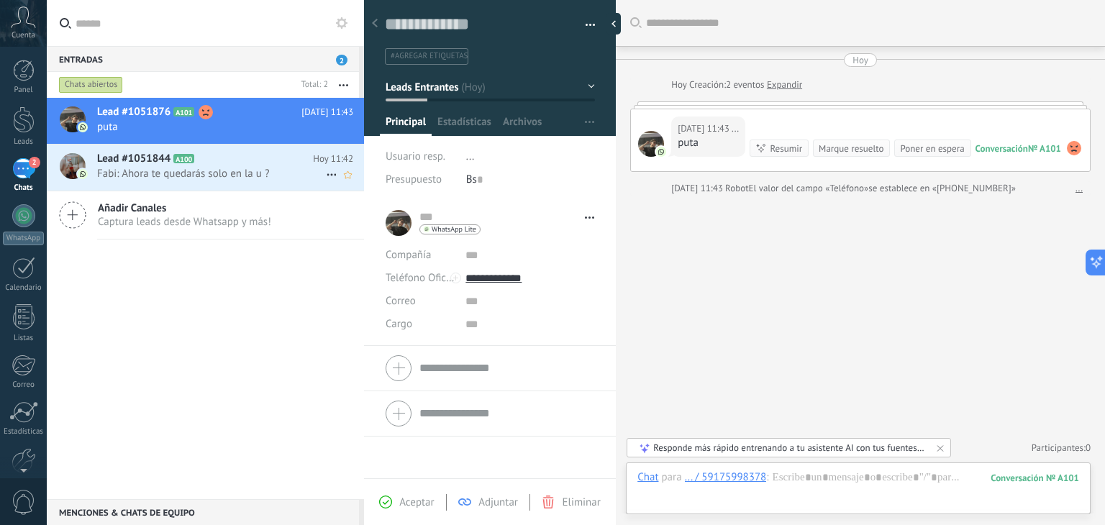
click at [237, 178] on span "Fabi: Ahora te quedarás solo en la u ?" at bounding box center [211, 174] width 229 height 14
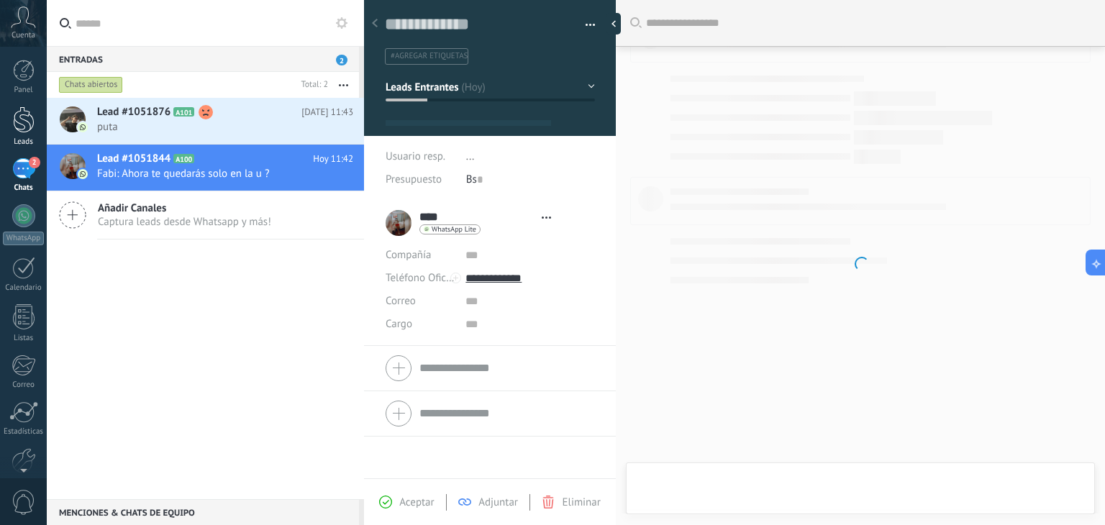
click at [27, 127] on div at bounding box center [24, 119] width 22 height 27
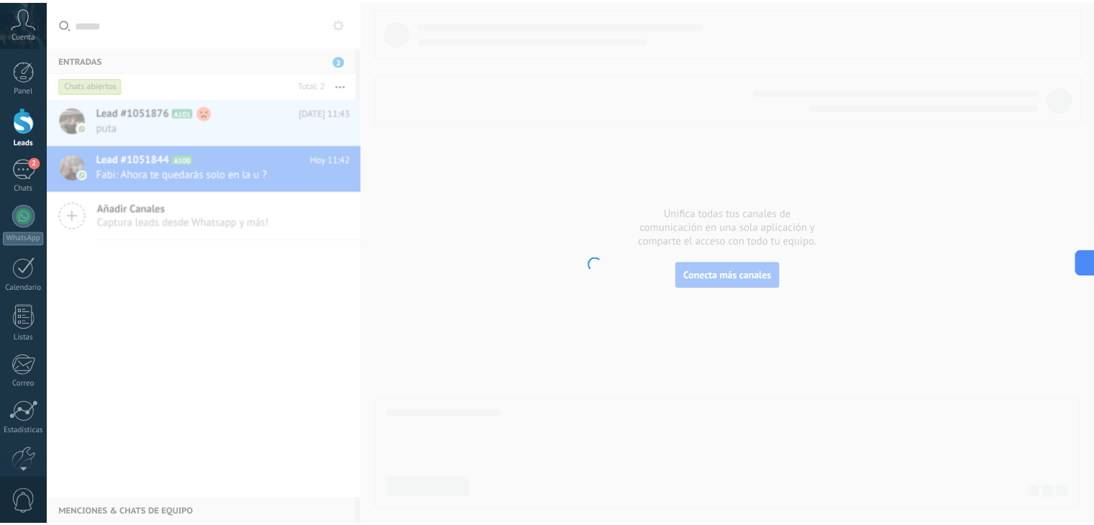
scroll to position [21, 0]
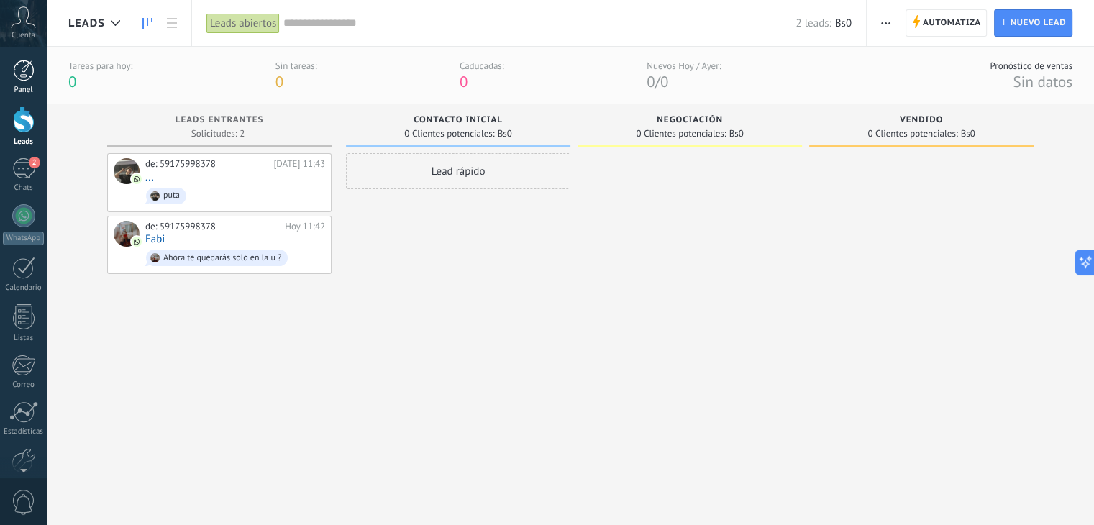
click at [26, 61] on div at bounding box center [24, 71] width 22 height 22
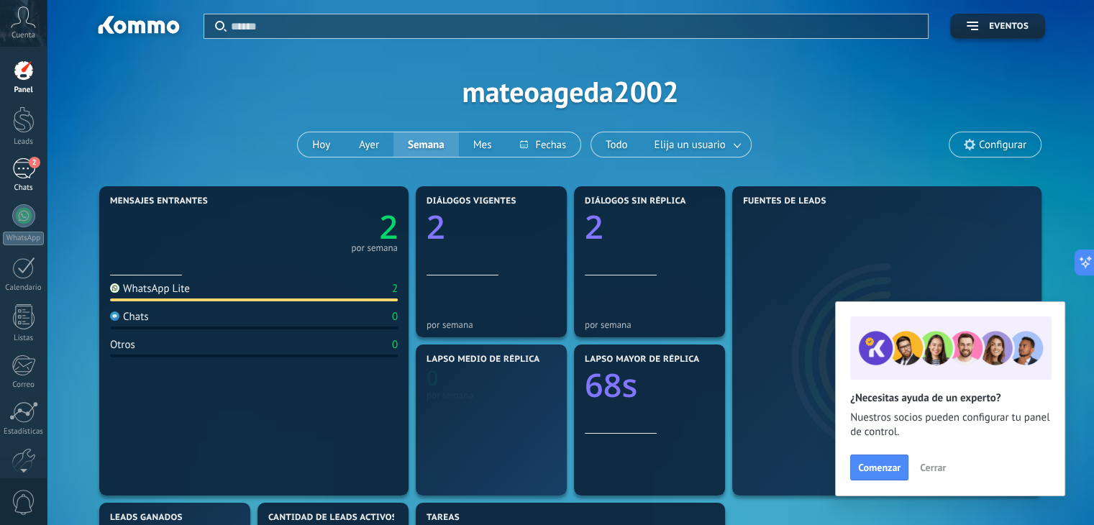
click at [23, 168] on div "2" at bounding box center [23, 168] width 23 height 21
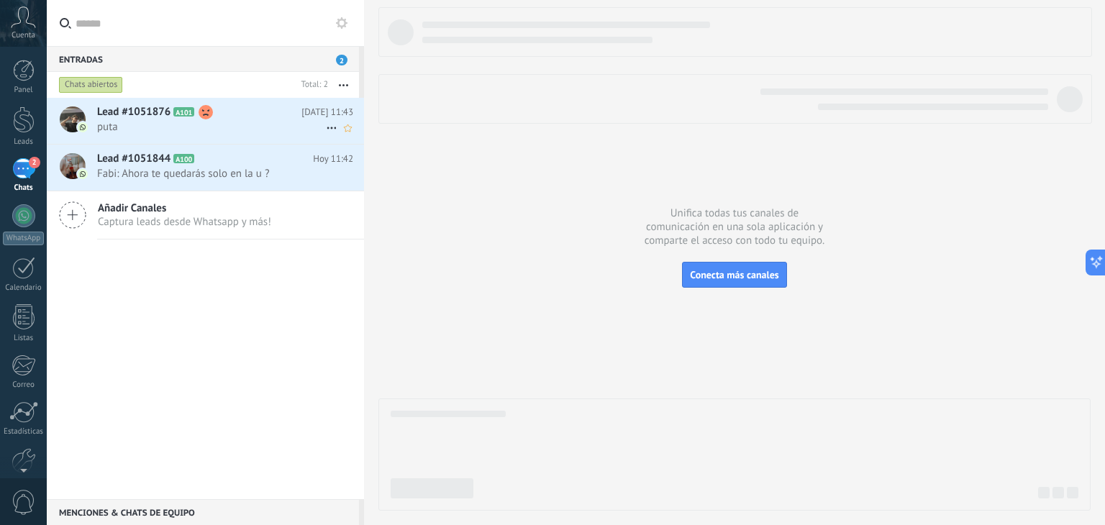
click at [201, 119] on icon at bounding box center [205, 112] width 14 height 14
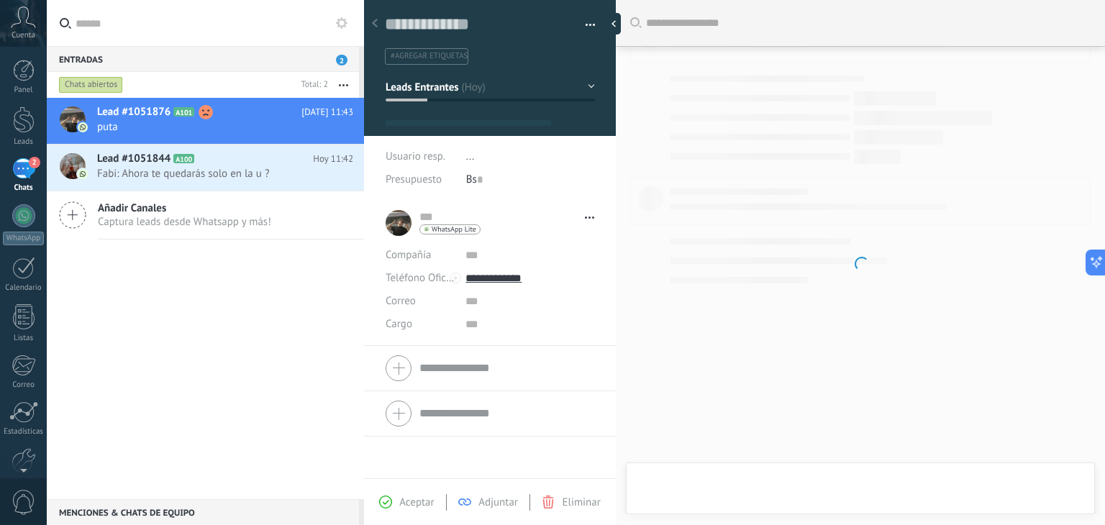
type textarea "**********"
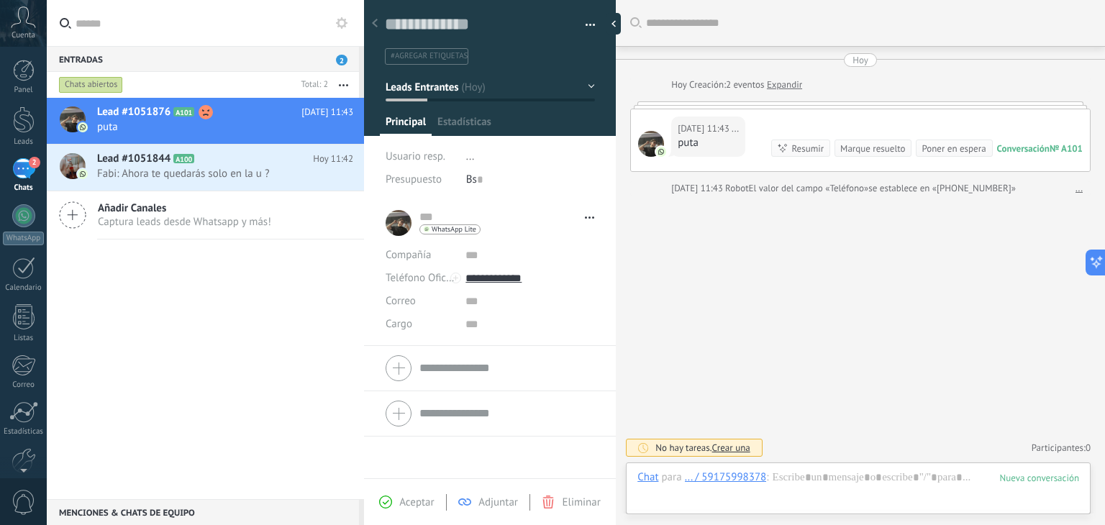
scroll to position [21, 0]
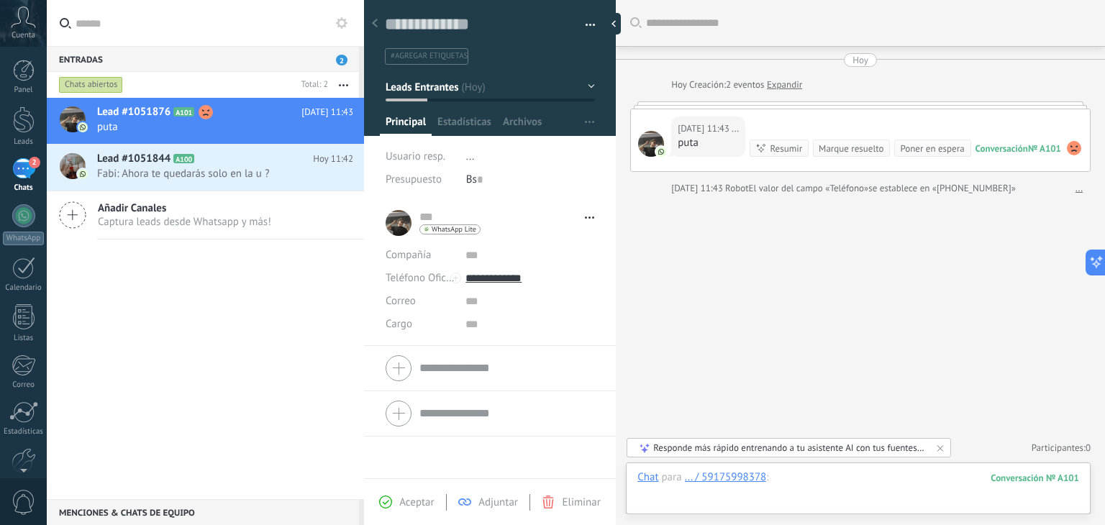
click at [869, 485] on div at bounding box center [858, 491] width 442 height 43
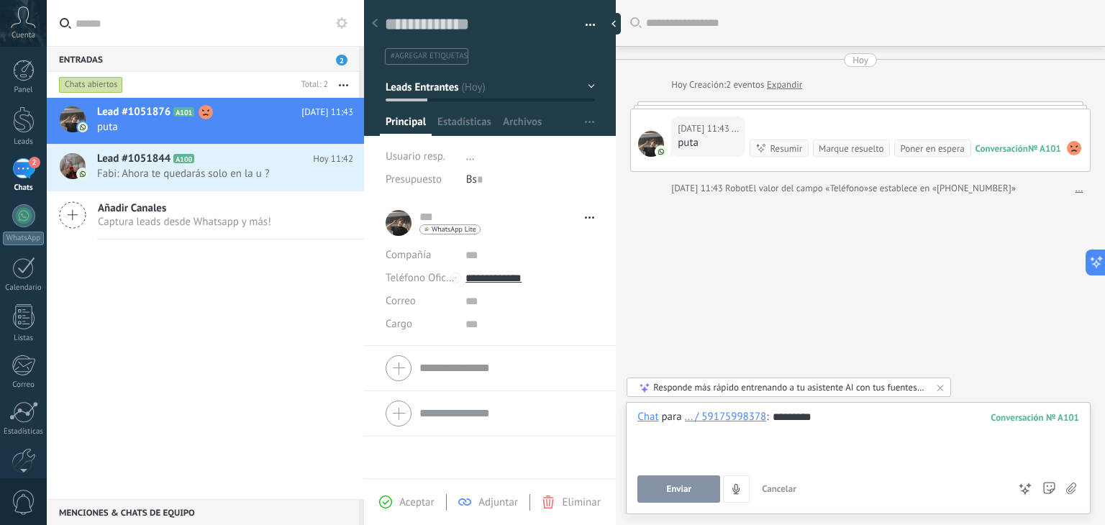
click at [691, 485] on button "Enviar" at bounding box center [678, 488] width 83 height 27
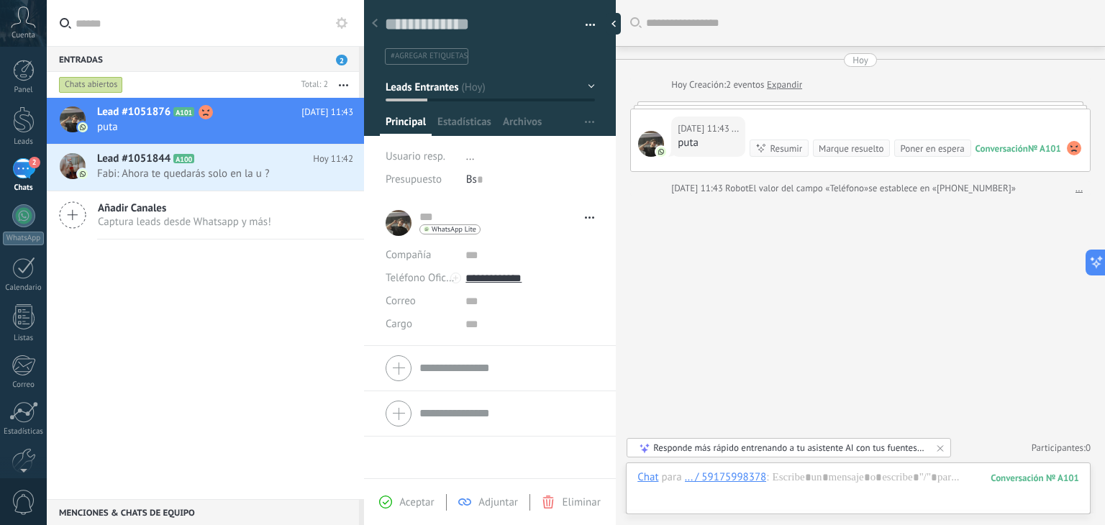
scroll to position [68, 0]
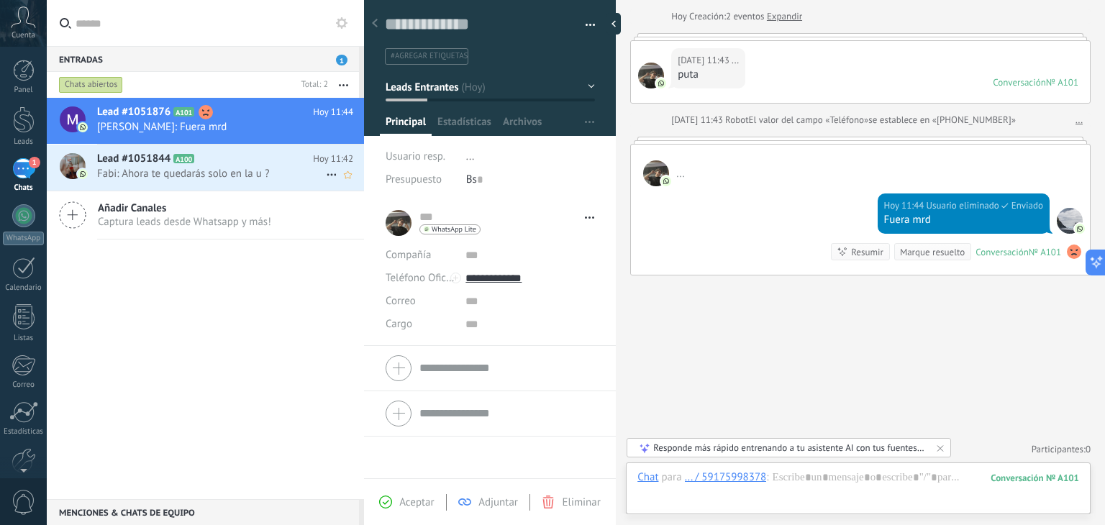
click at [260, 186] on div "Lead #1051844 A100 [DATE] 11:42 Fabi: Ahora te quedarás solo en la u ?" at bounding box center [230, 167] width 267 height 45
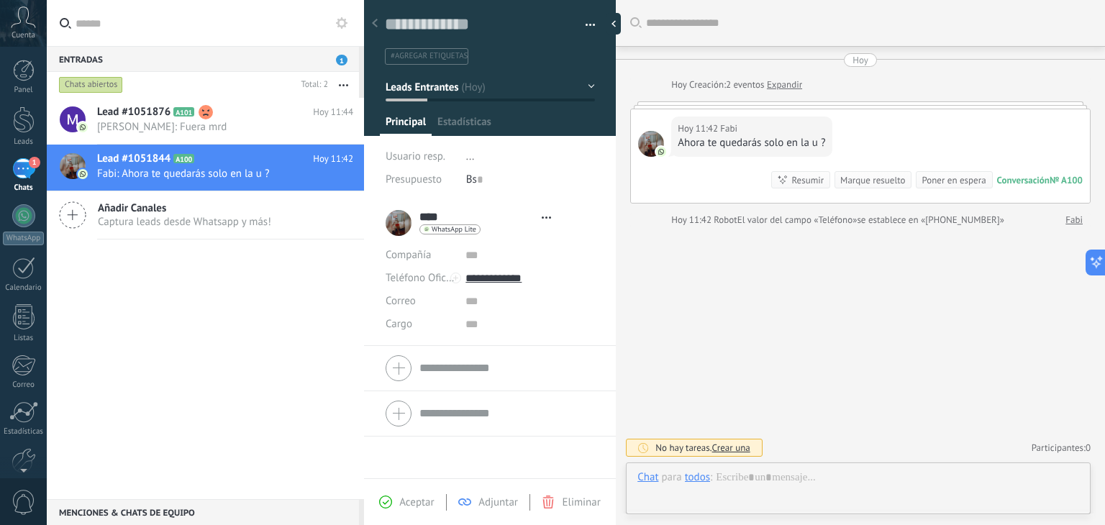
type textarea "**********"
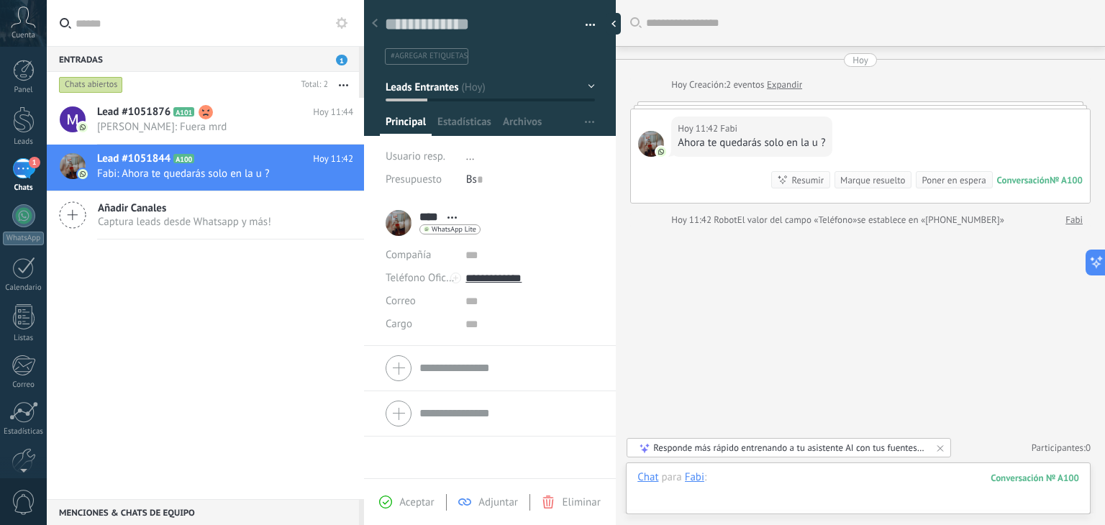
click at [803, 475] on div at bounding box center [858, 491] width 442 height 43
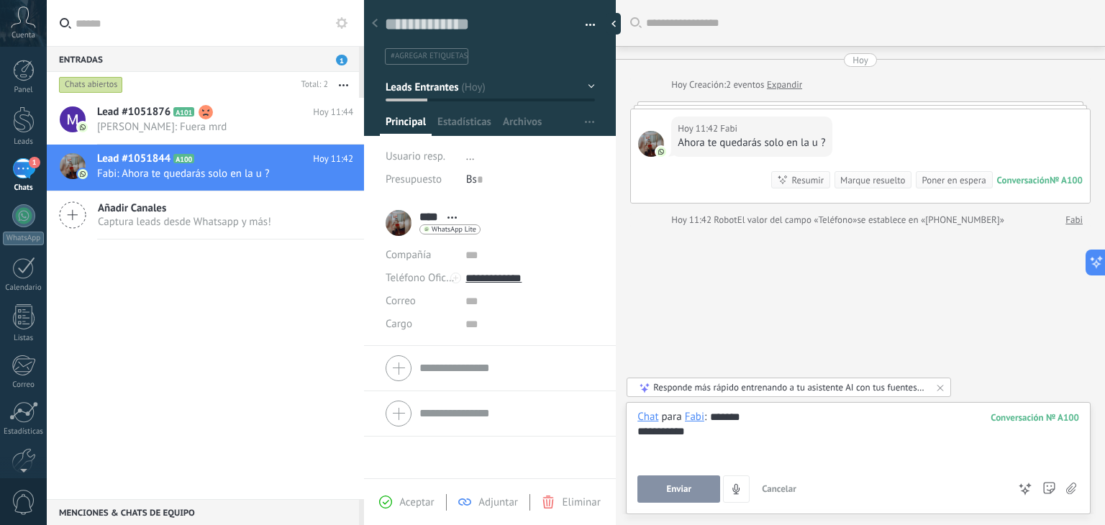
click at [663, 496] on button "Enviar" at bounding box center [678, 488] width 83 height 27
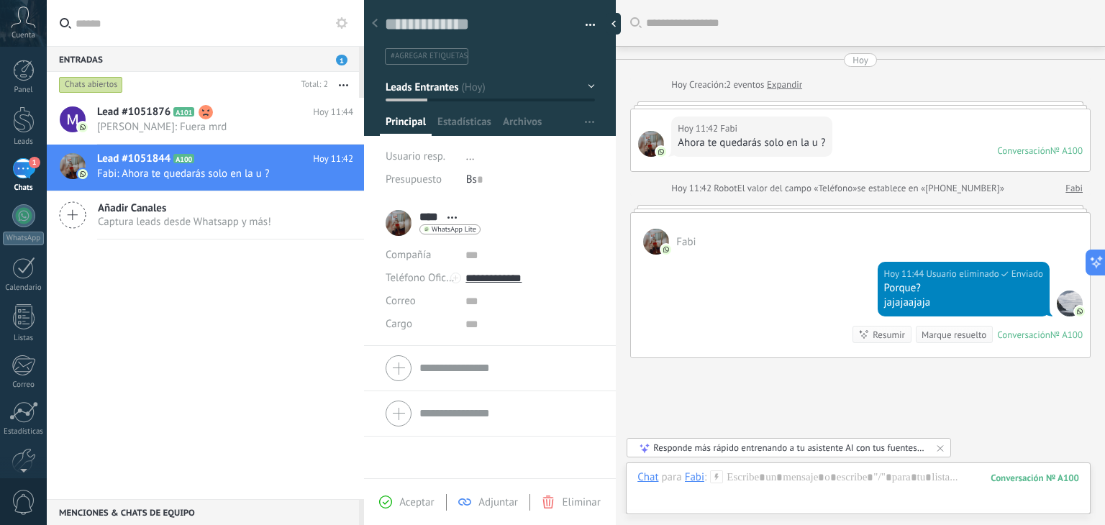
scroll to position [83, 0]
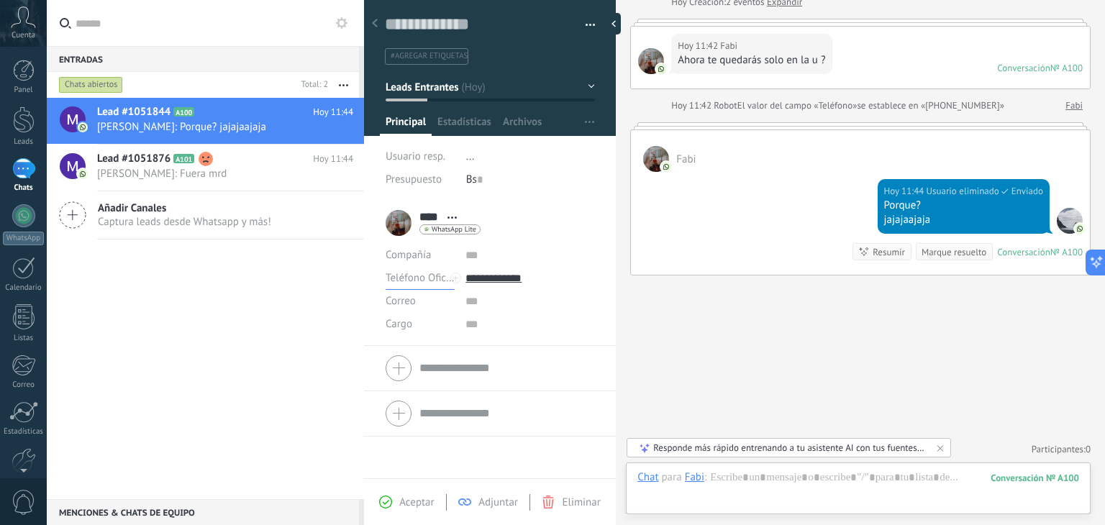
click at [405, 274] on span "Teléfono Oficina" at bounding box center [422, 278] width 75 height 14
click at [29, 122] on div at bounding box center [24, 119] width 22 height 27
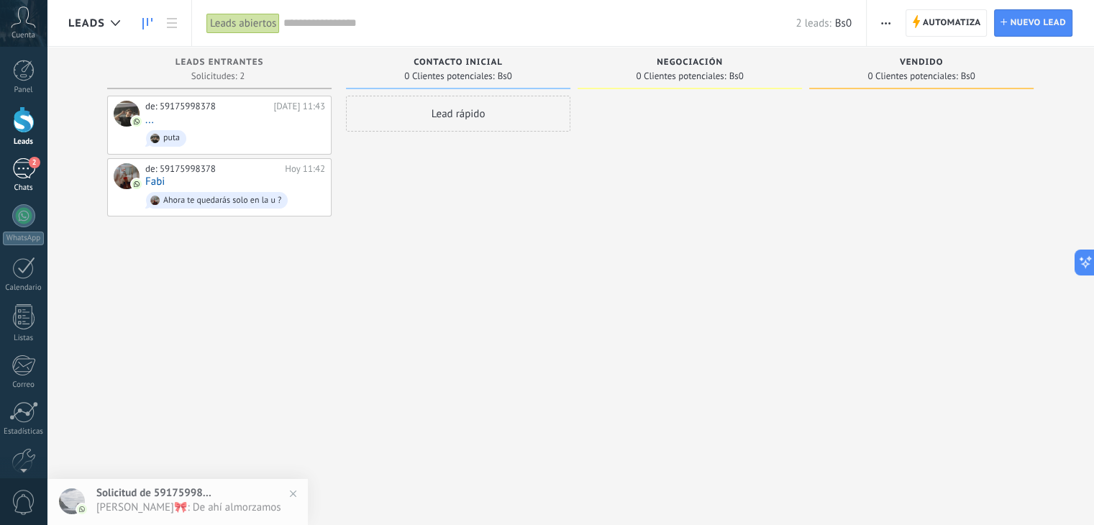
click at [25, 179] on link "2 Chats" at bounding box center [23, 175] width 47 height 35
